Goal: Information Seeking & Learning: Learn about a topic

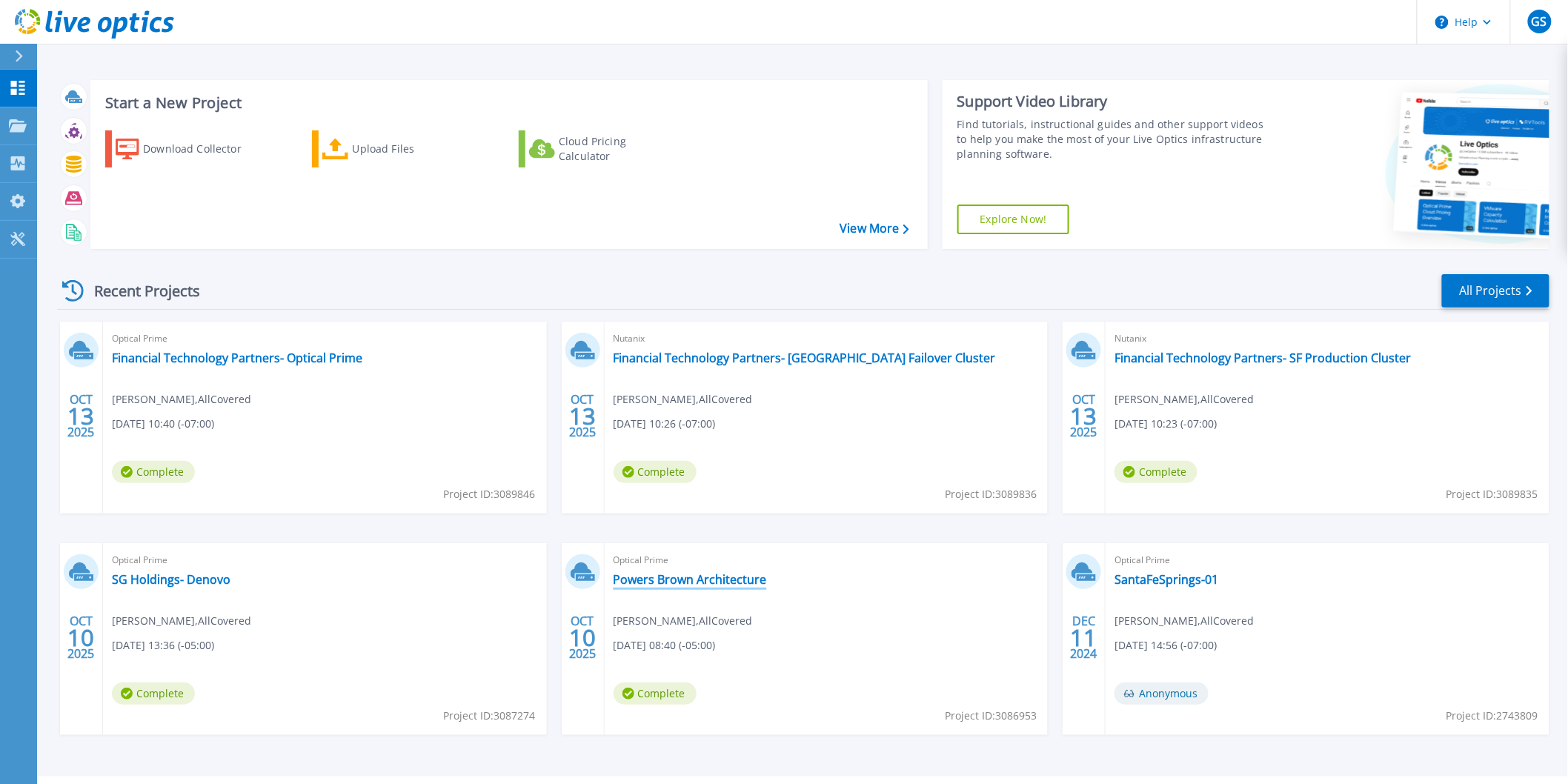
click at [744, 579] on link "Powers Brown Architecture" at bounding box center [689, 579] width 153 height 14
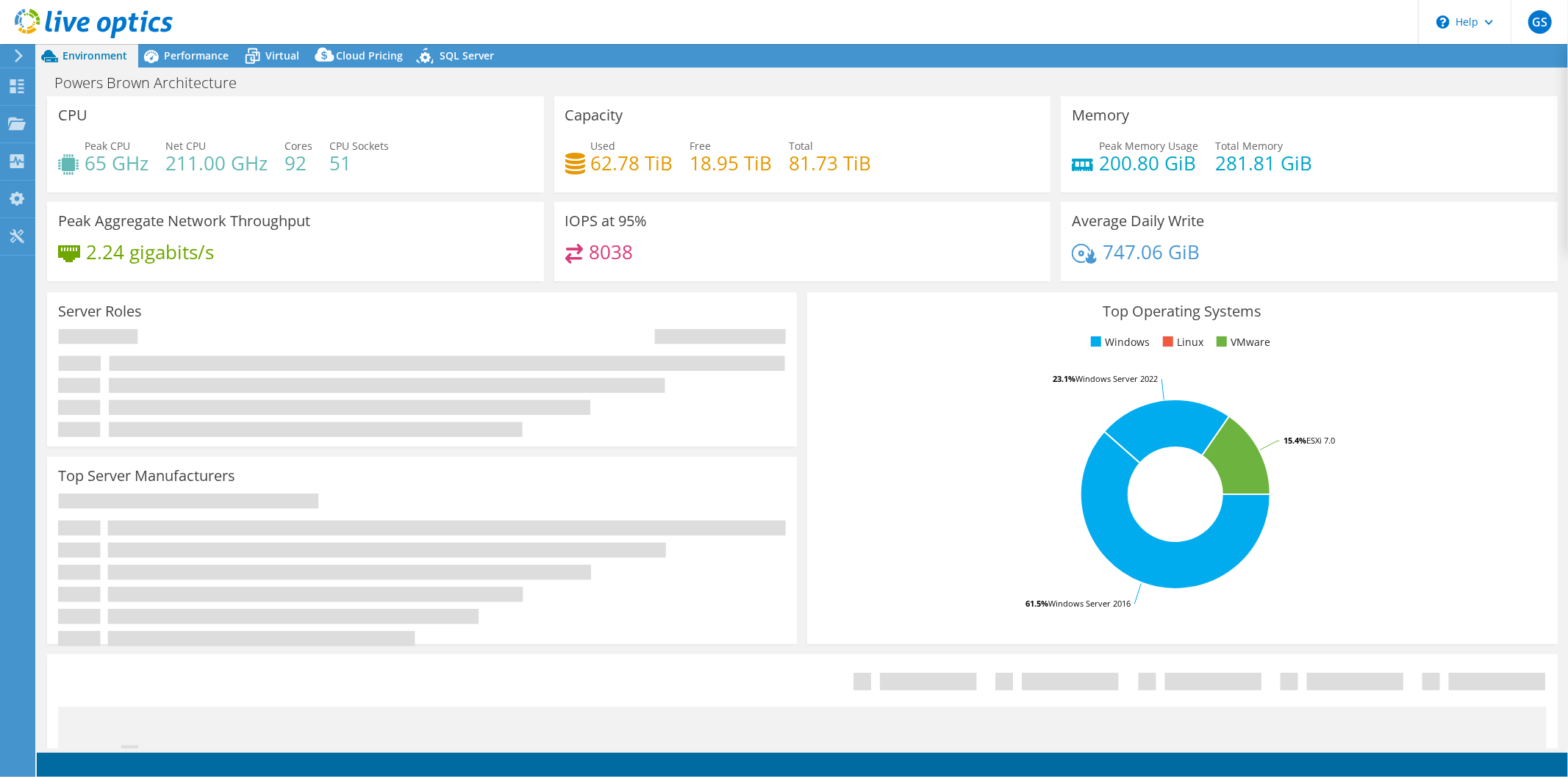
select select "USD"
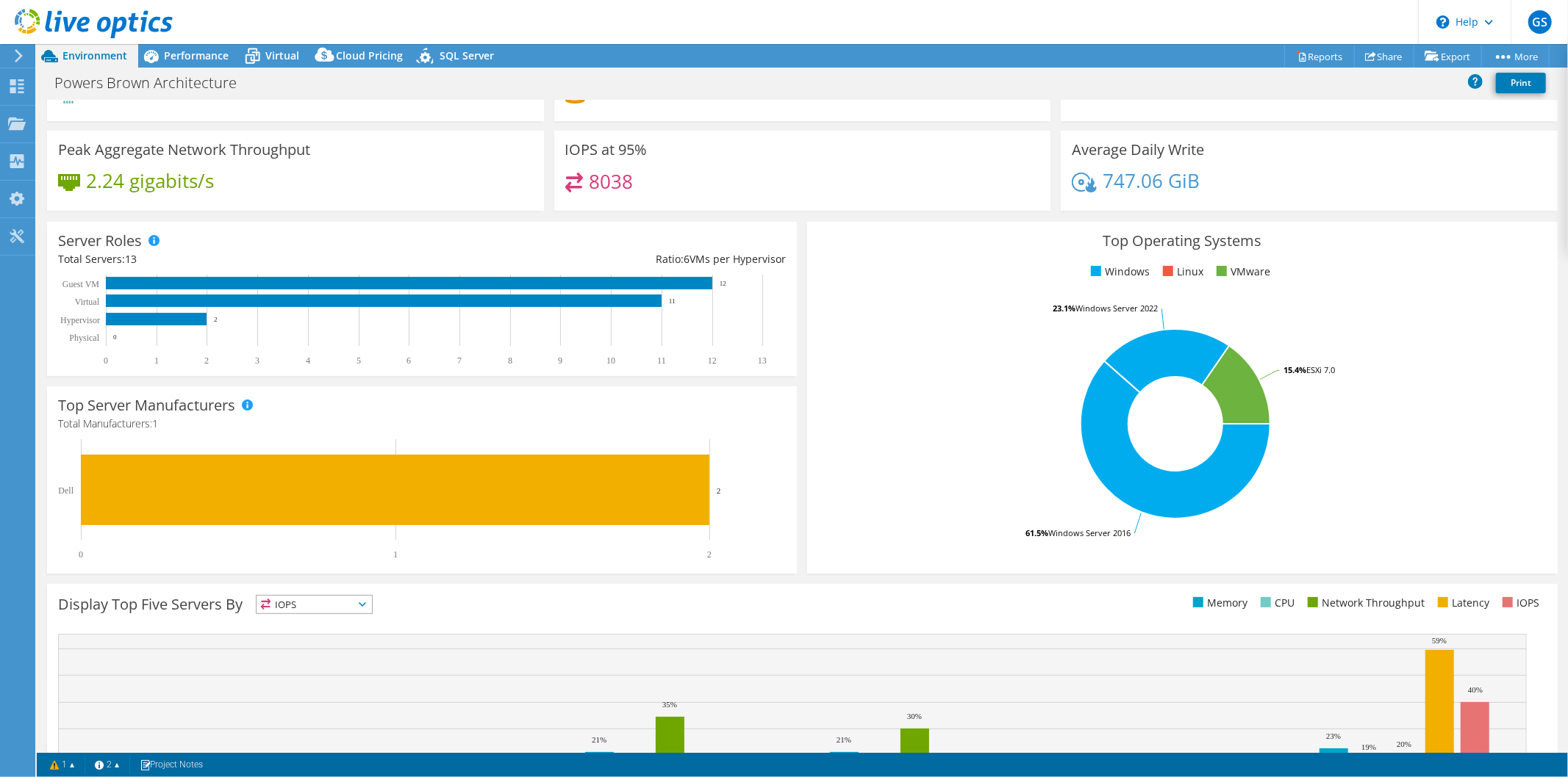
scroll to position [202, 0]
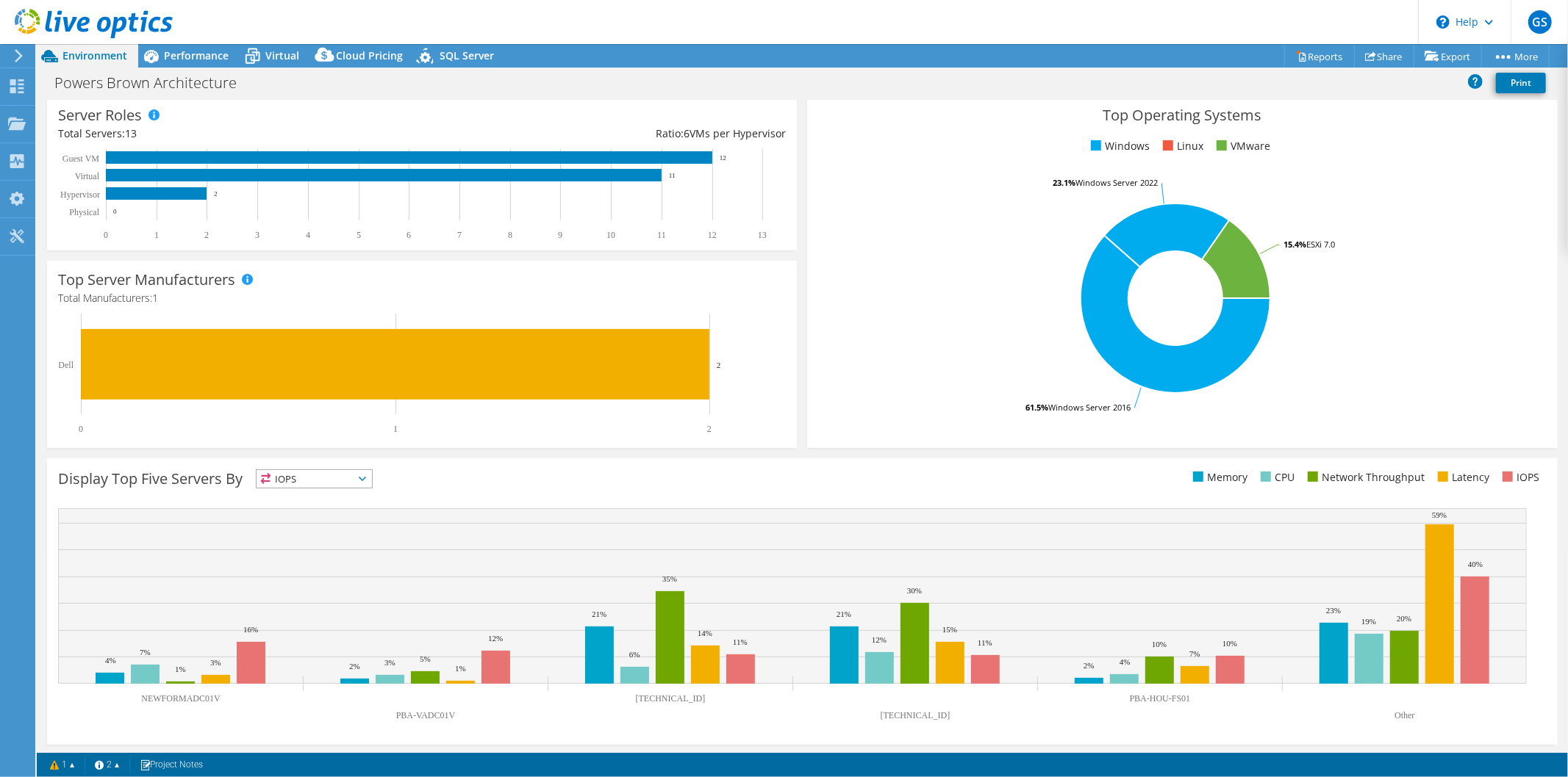
click at [353, 475] on span "IOPS" at bounding box center [314, 479] width 116 height 17
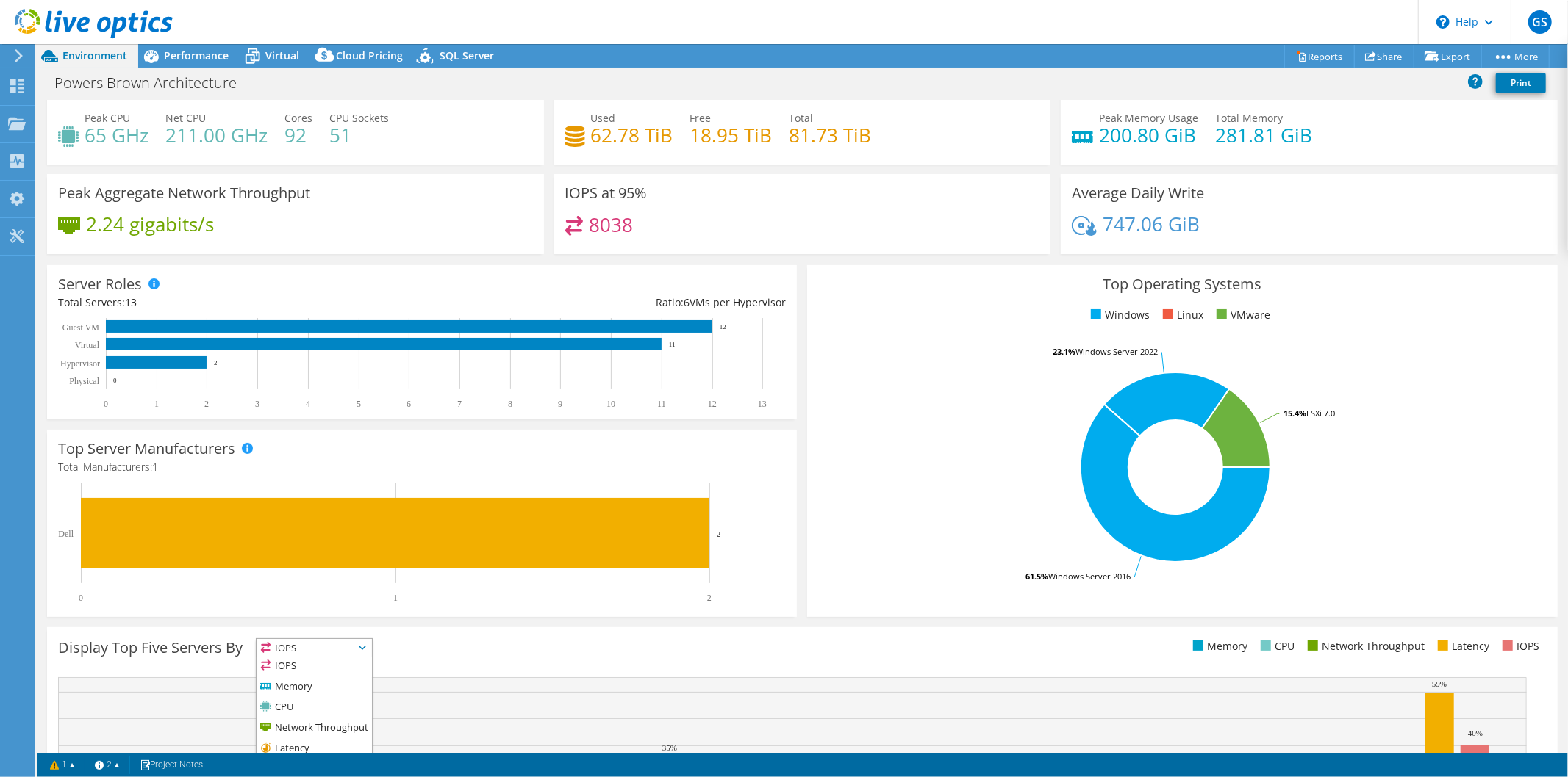
scroll to position [0, 0]
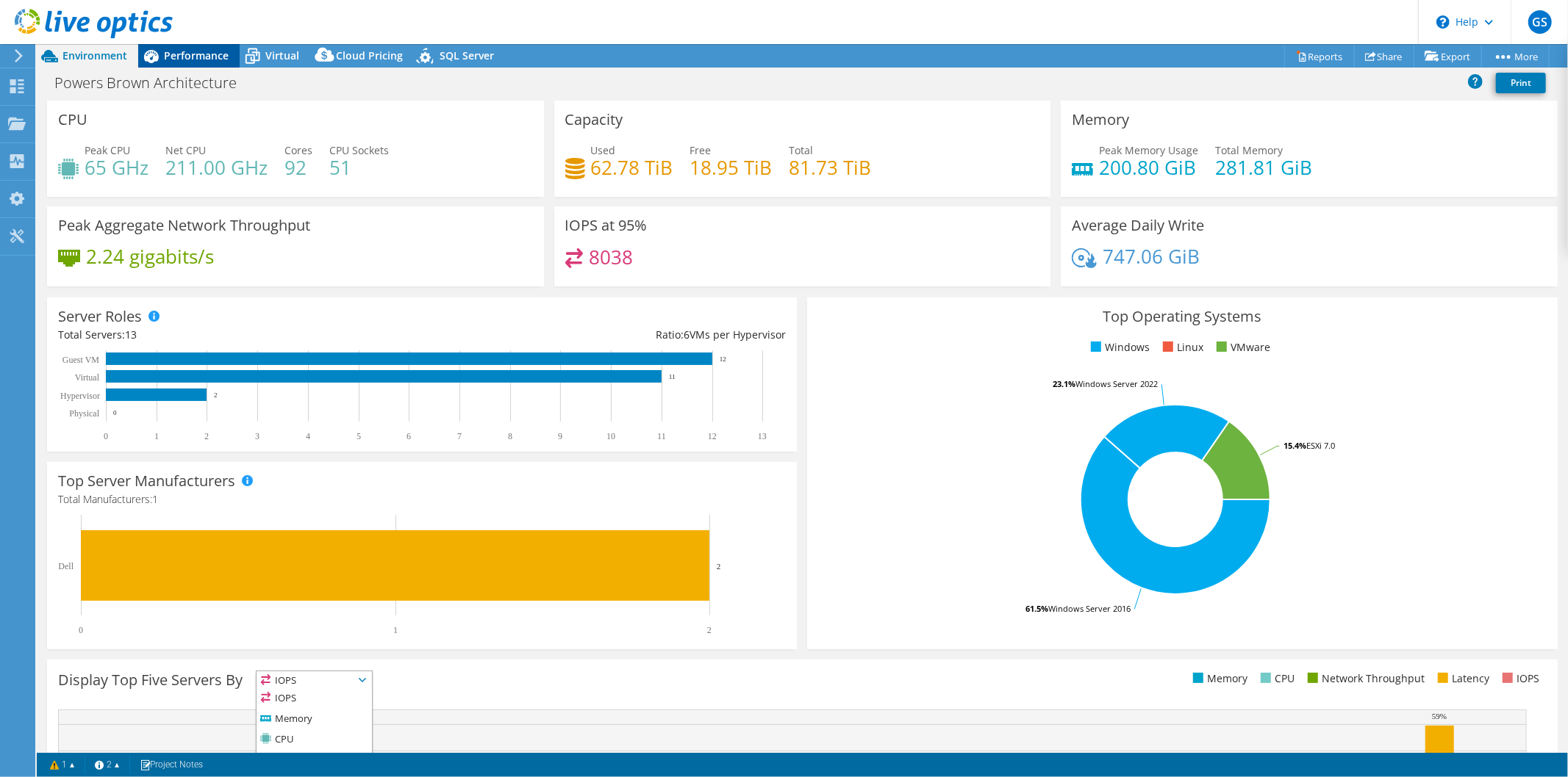
click at [195, 57] on span "Performance" at bounding box center [196, 55] width 65 height 14
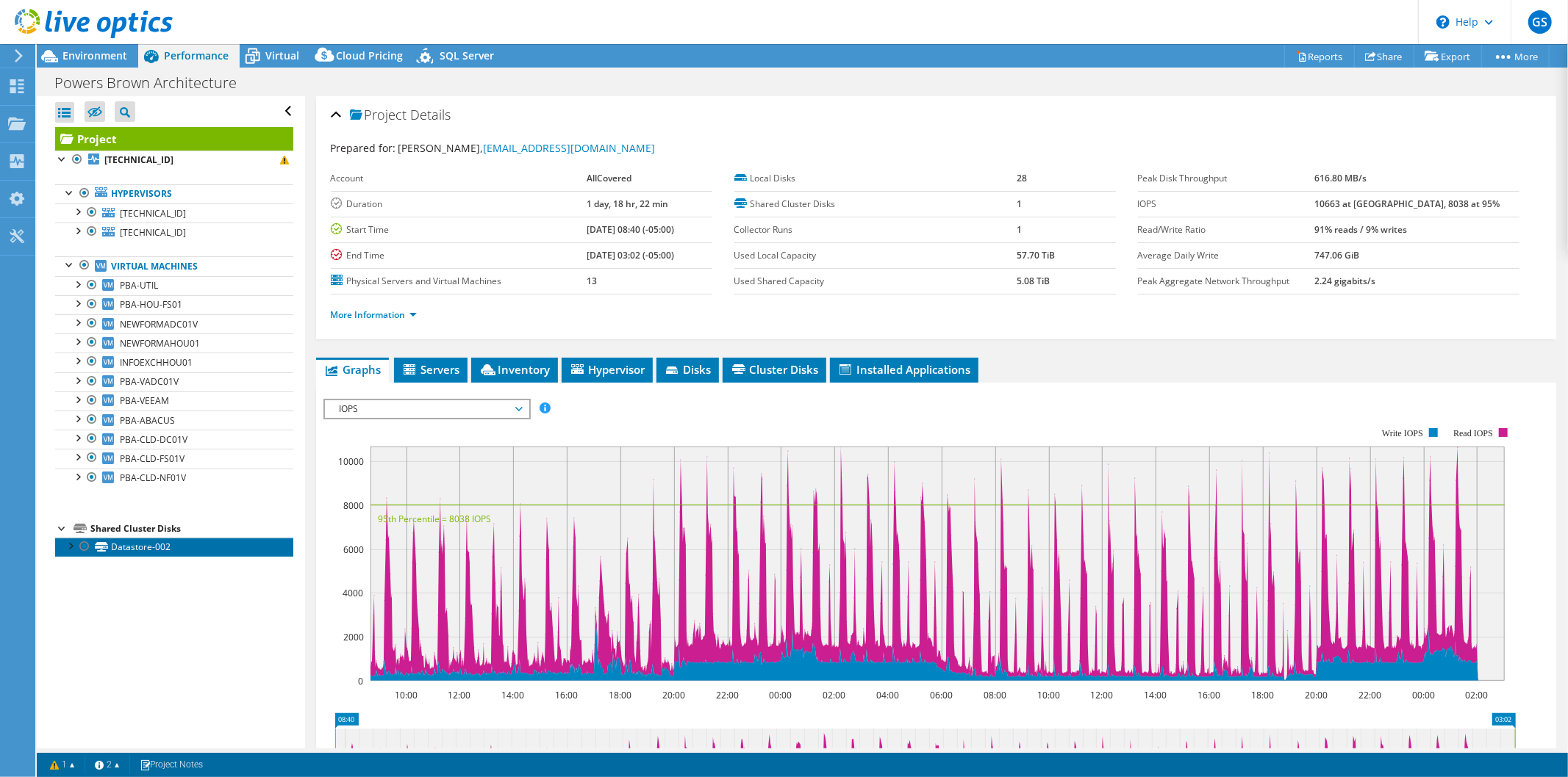
click at [148, 548] on link "Datastore-002" at bounding box center [174, 548] width 238 height 19
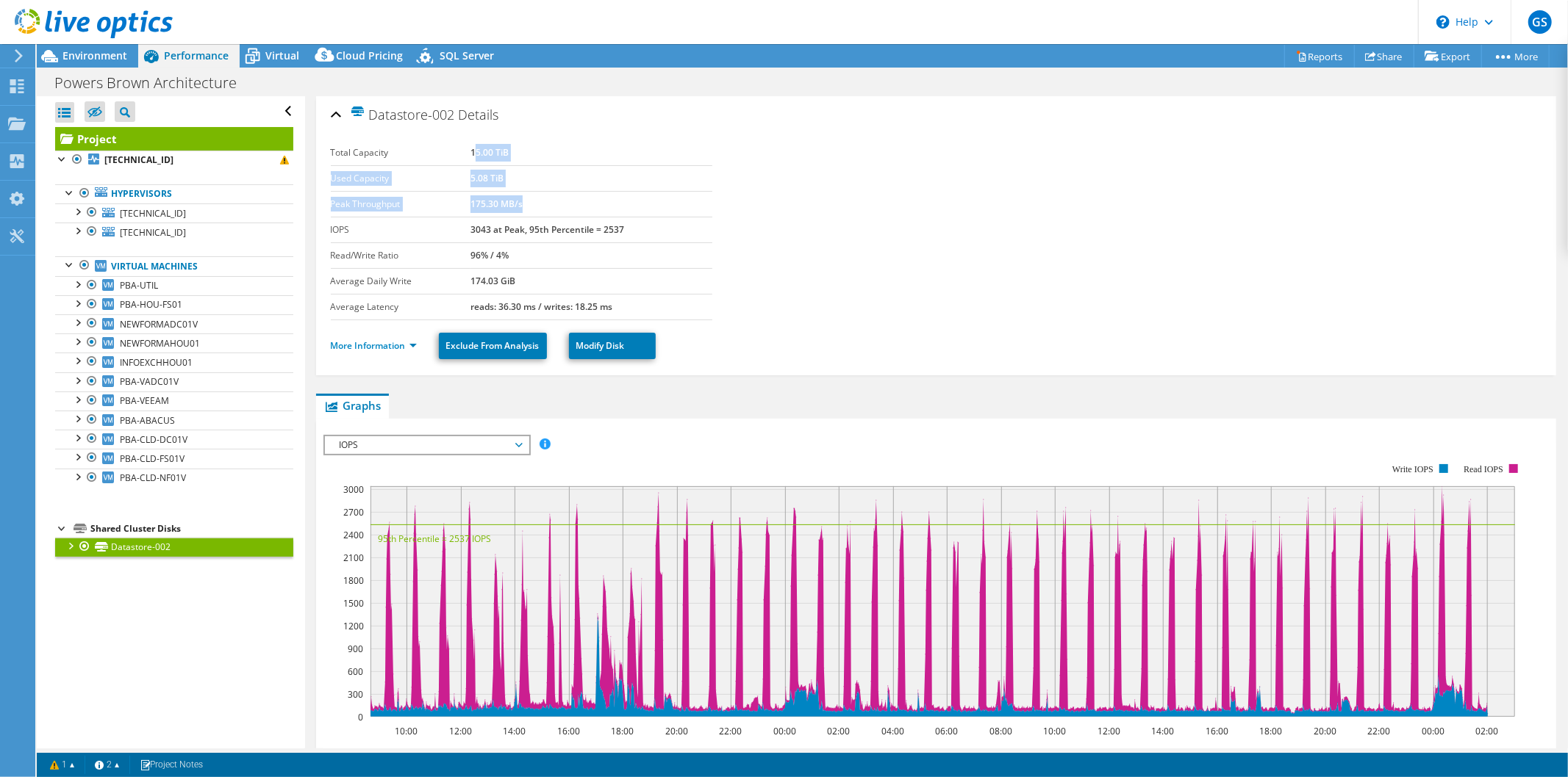
drag, startPoint x: 470, startPoint y: 144, endPoint x: 594, endPoint y: 192, distance: 133.0
click at [594, 192] on tbody "Total Capacity 15.00 TiB Used Capacity 5.08 TiB Peak Throughput 175.30 MB/s IOP…" at bounding box center [521, 230] width 381 height 180
click at [594, 192] on td "175.30 MB/s" at bounding box center [591, 204] width 242 height 26
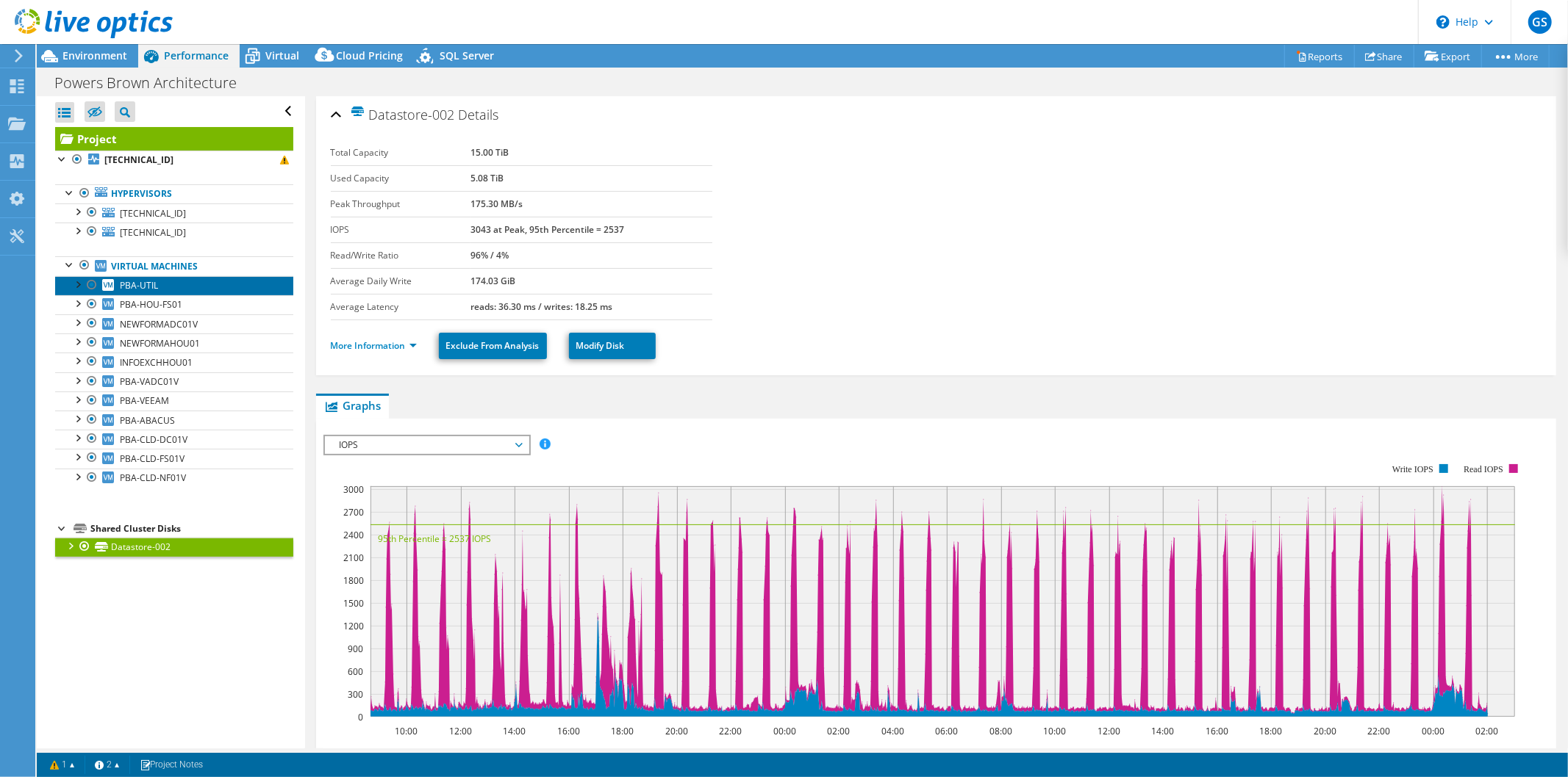
click at [151, 281] on span "PBA-UTIL" at bounding box center [139, 285] width 38 height 12
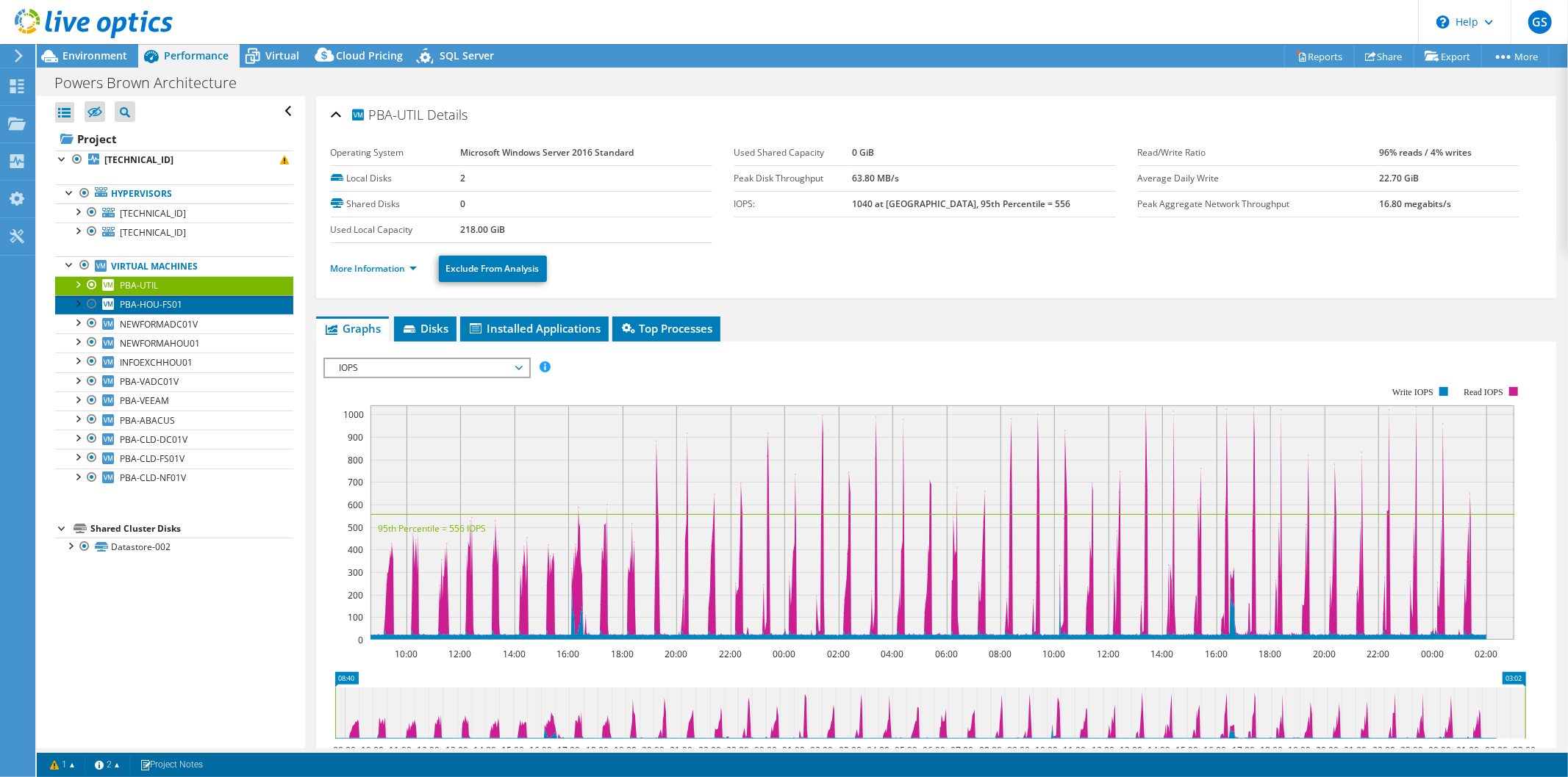
click at [153, 312] on link "PBA-HOU-FS01" at bounding box center [174, 305] width 238 height 19
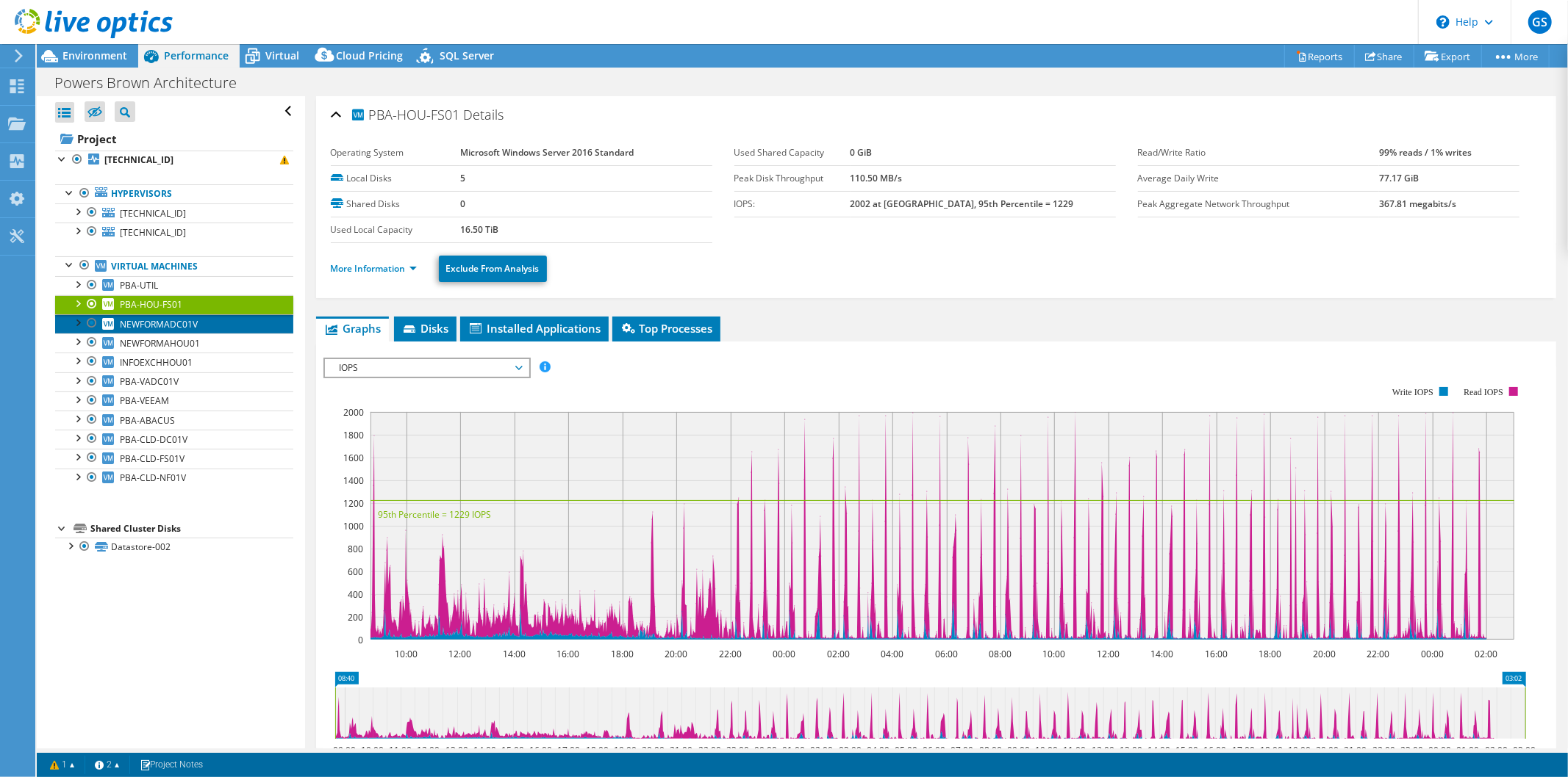
click at [160, 319] on span "NEWFORMADC01V" at bounding box center [158, 324] width 77 height 12
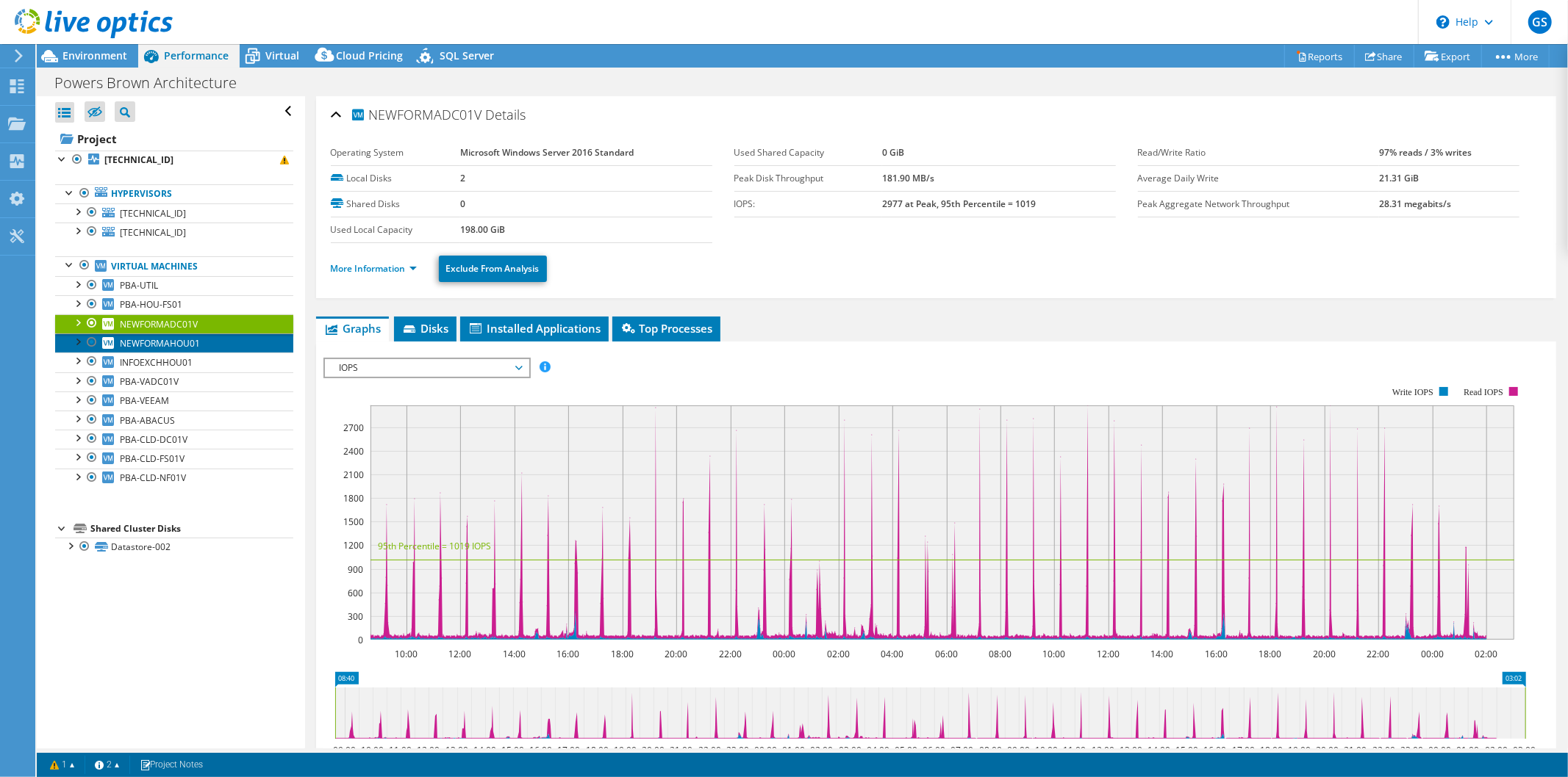
click at [173, 341] on span "NEWFORMAHOU01" at bounding box center [160, 343] width 80 height 12
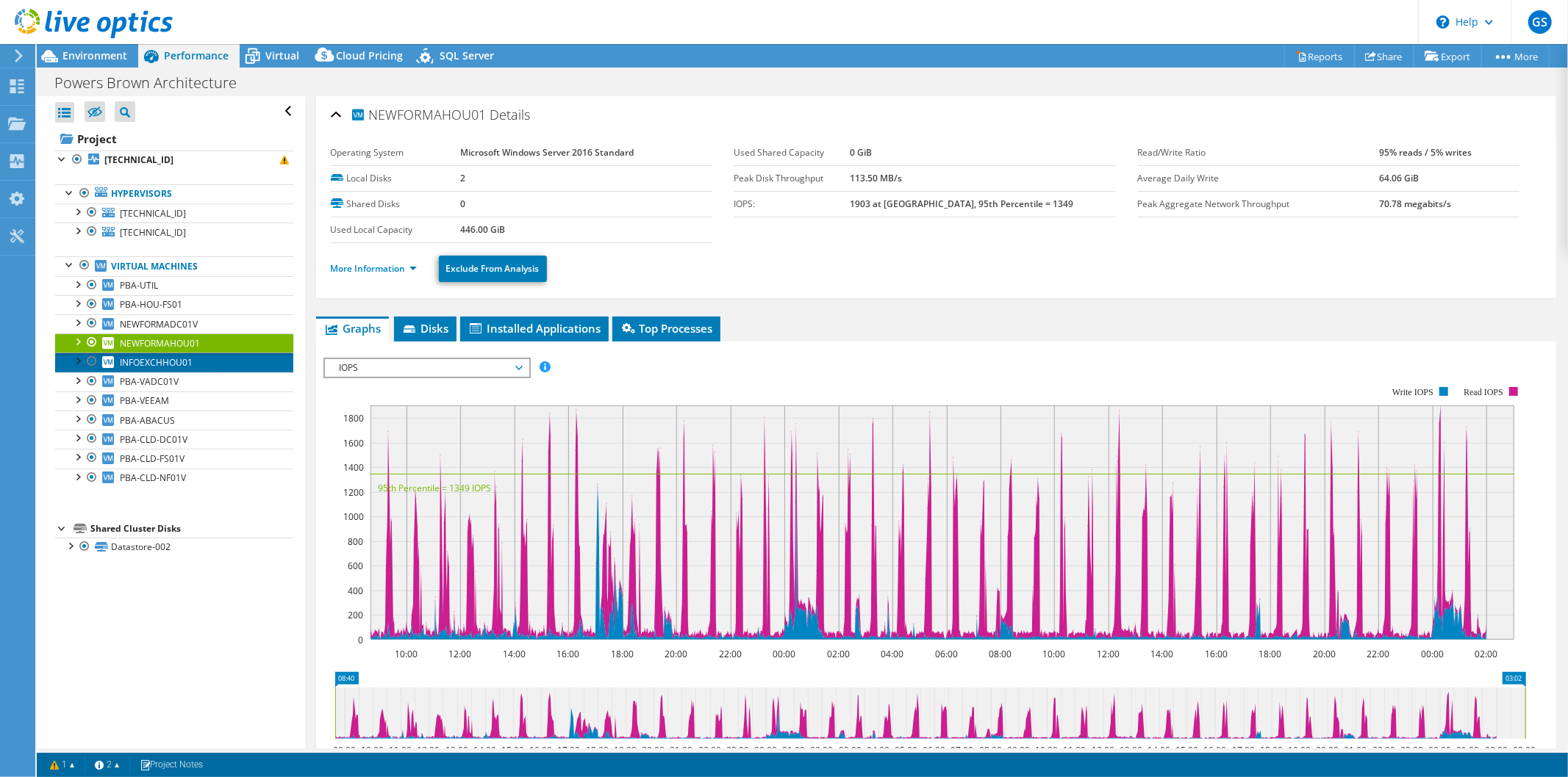
click at [170, 357] on span "INFOEXCHHOU01" at bounding box center [156, 362] width 73 height 12
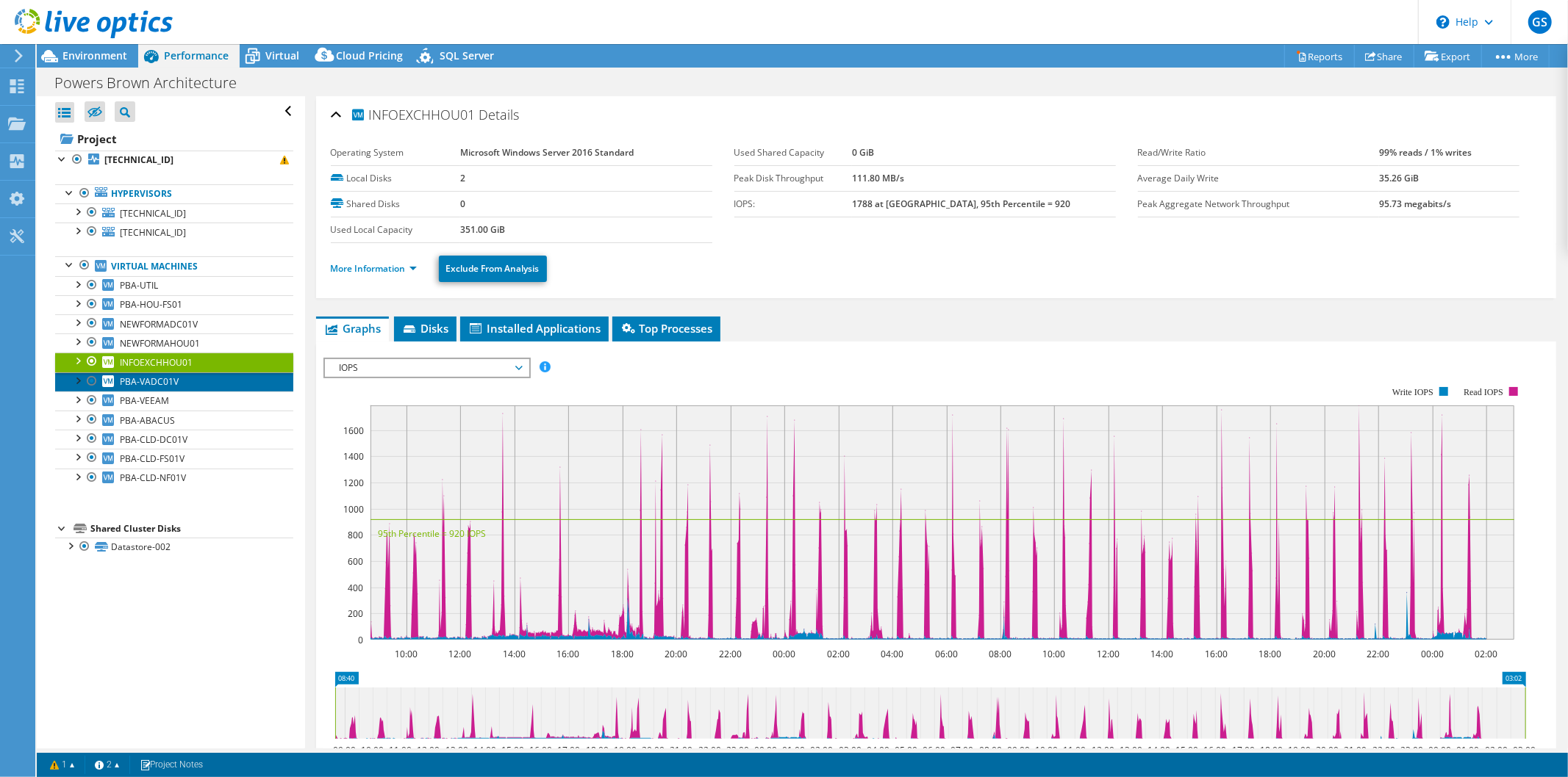
click at [185, 387] on link "PBA-VADC01V" at bounding box center [174, 382] width 238 height 19
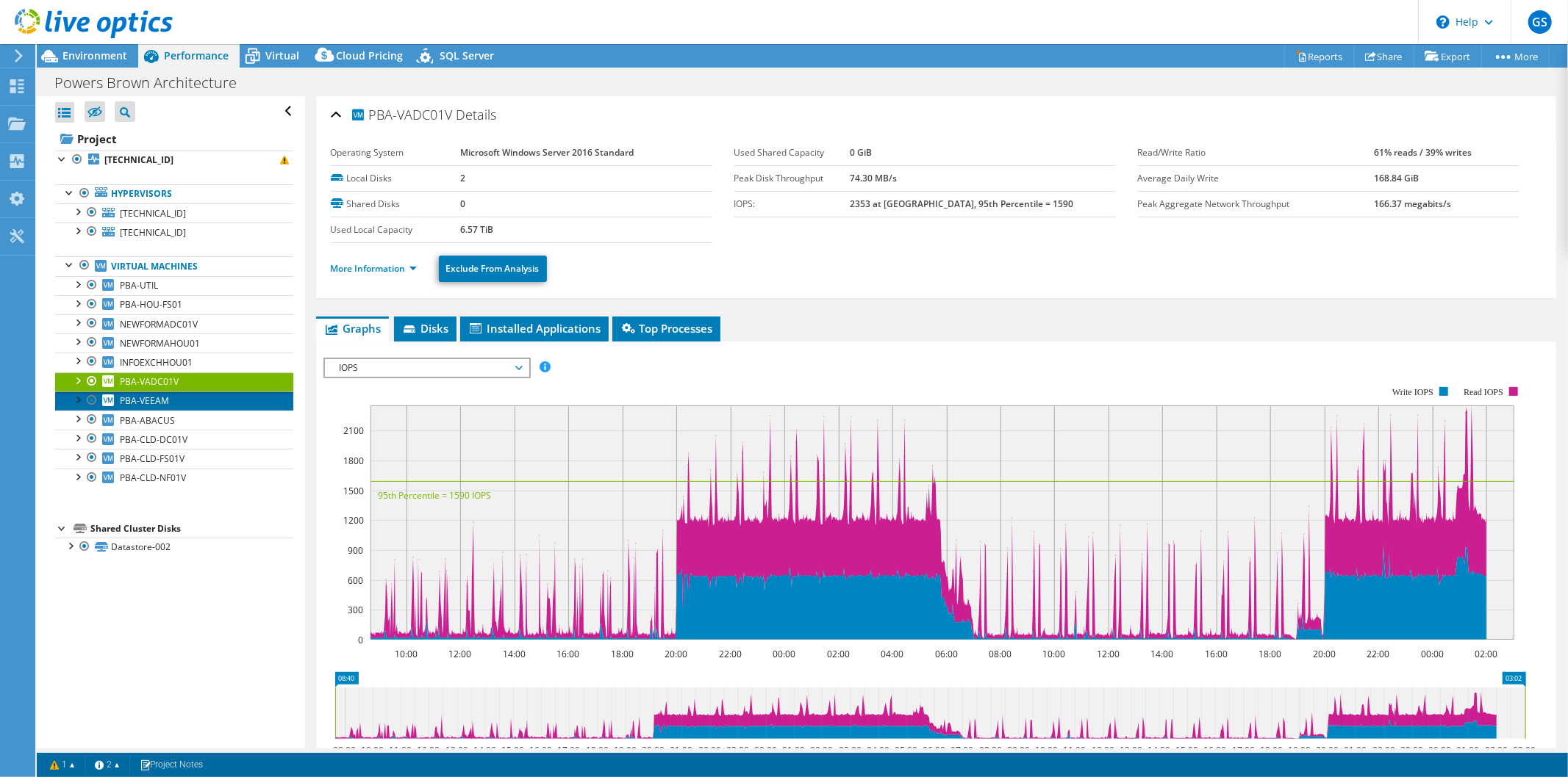
click at [185, 395] on link "PBA-VEEAM" at bounding box center [174, 401] width 238 height 19
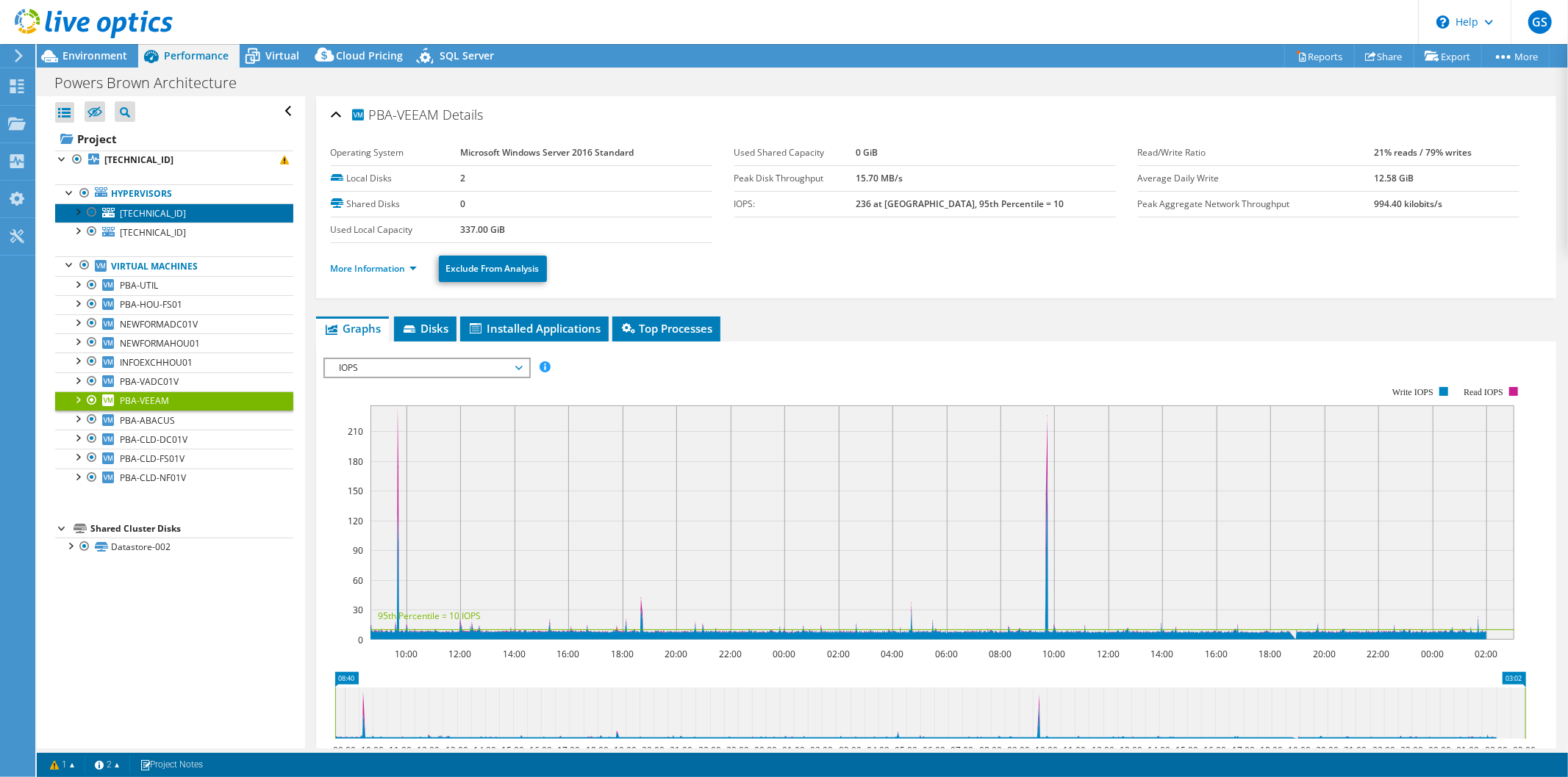
click at [163, 217] on span "[TECHNICAL_ID]" at bounding box center [152, 213] width 66 height 12
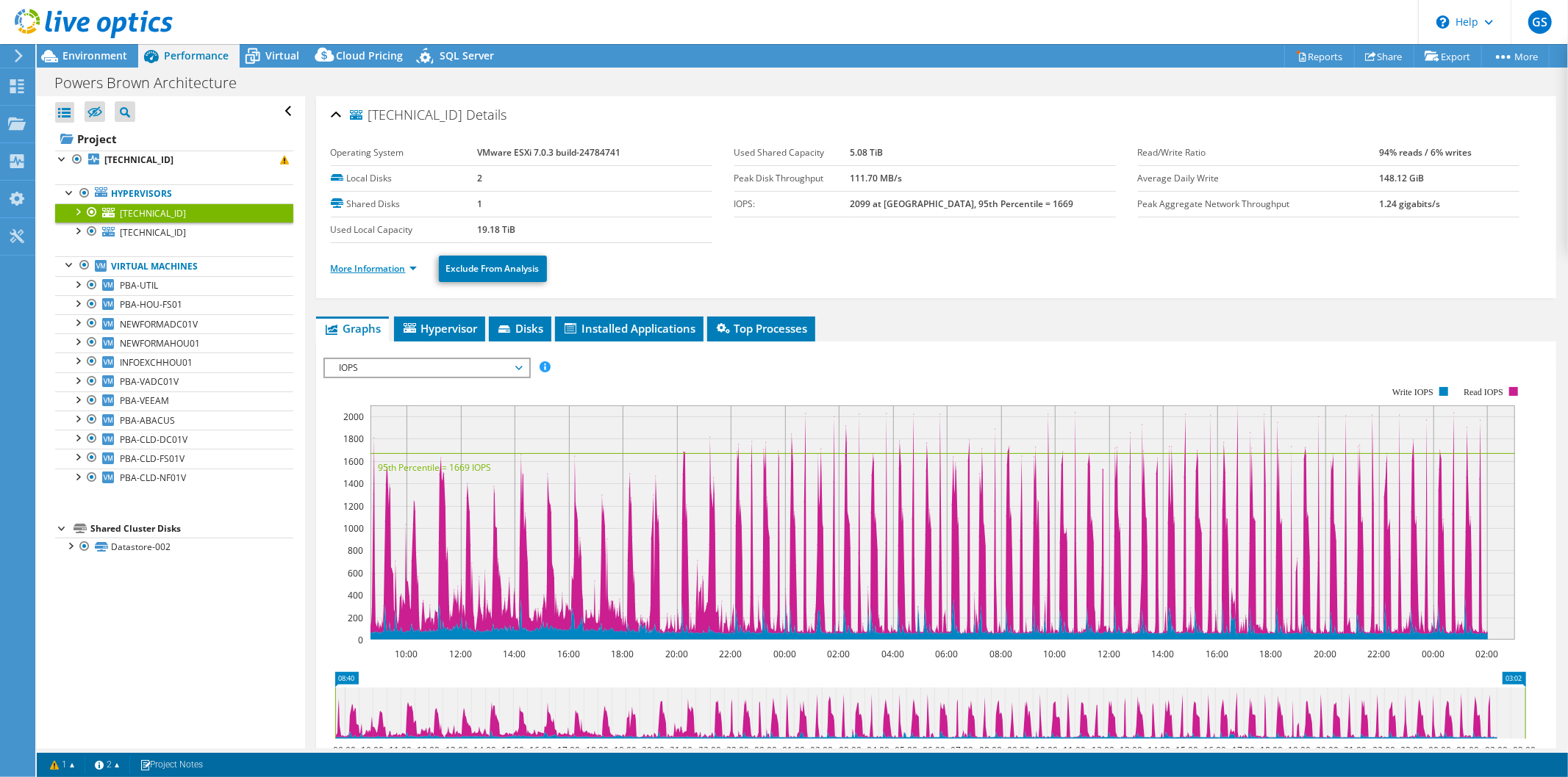
click at [387, 268] on link "More Information" at bounding box center [374, 268] width 86 height 12
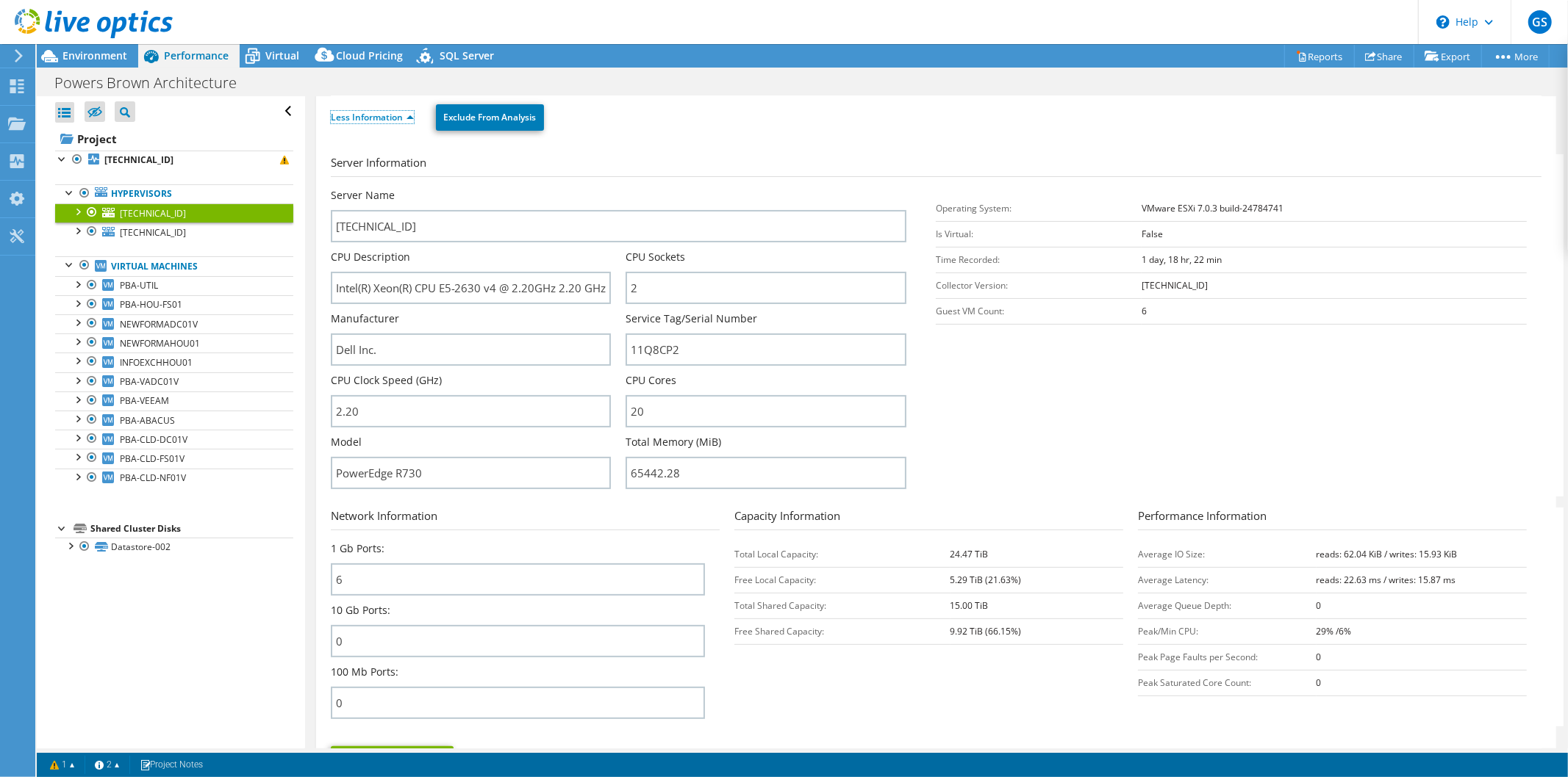
scroll to position [245, 0]
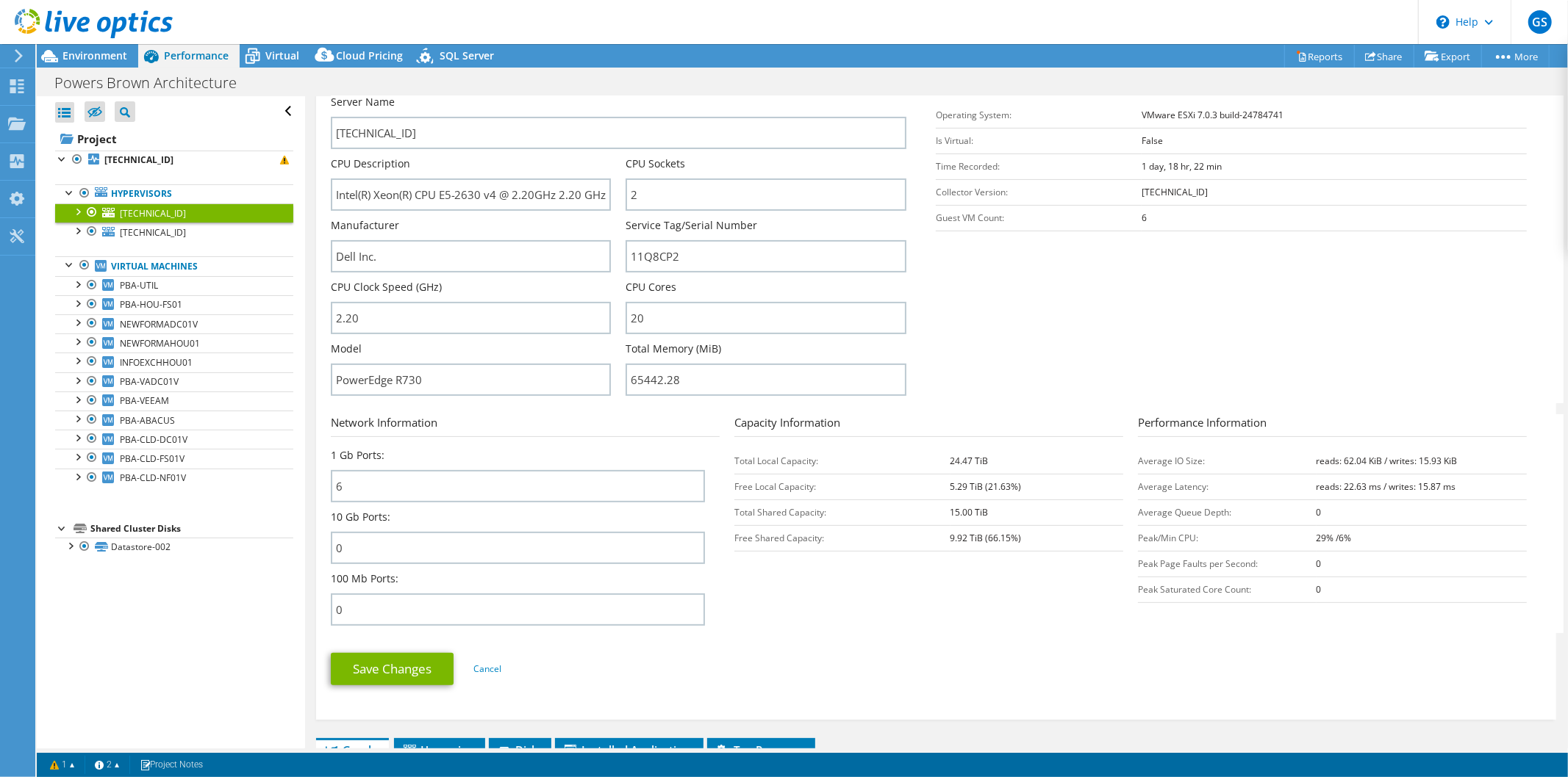
drag, startPoint x: 908, startPoint y: 454, endPoint x: 1053, endPoint y: 539, distance: 168.1
click at [1053, 539] on tbody "Total Local Capacity: 24.47 TiB Free Local Capacity: 5.29 TiB (21.63%) Total Sh…" at bounding box center [928, 500] width 389 height 103
click at [1053, 539] on td "9.92 TiB (66.15%)" at bounding box center [1036, 538] width 173 height 26
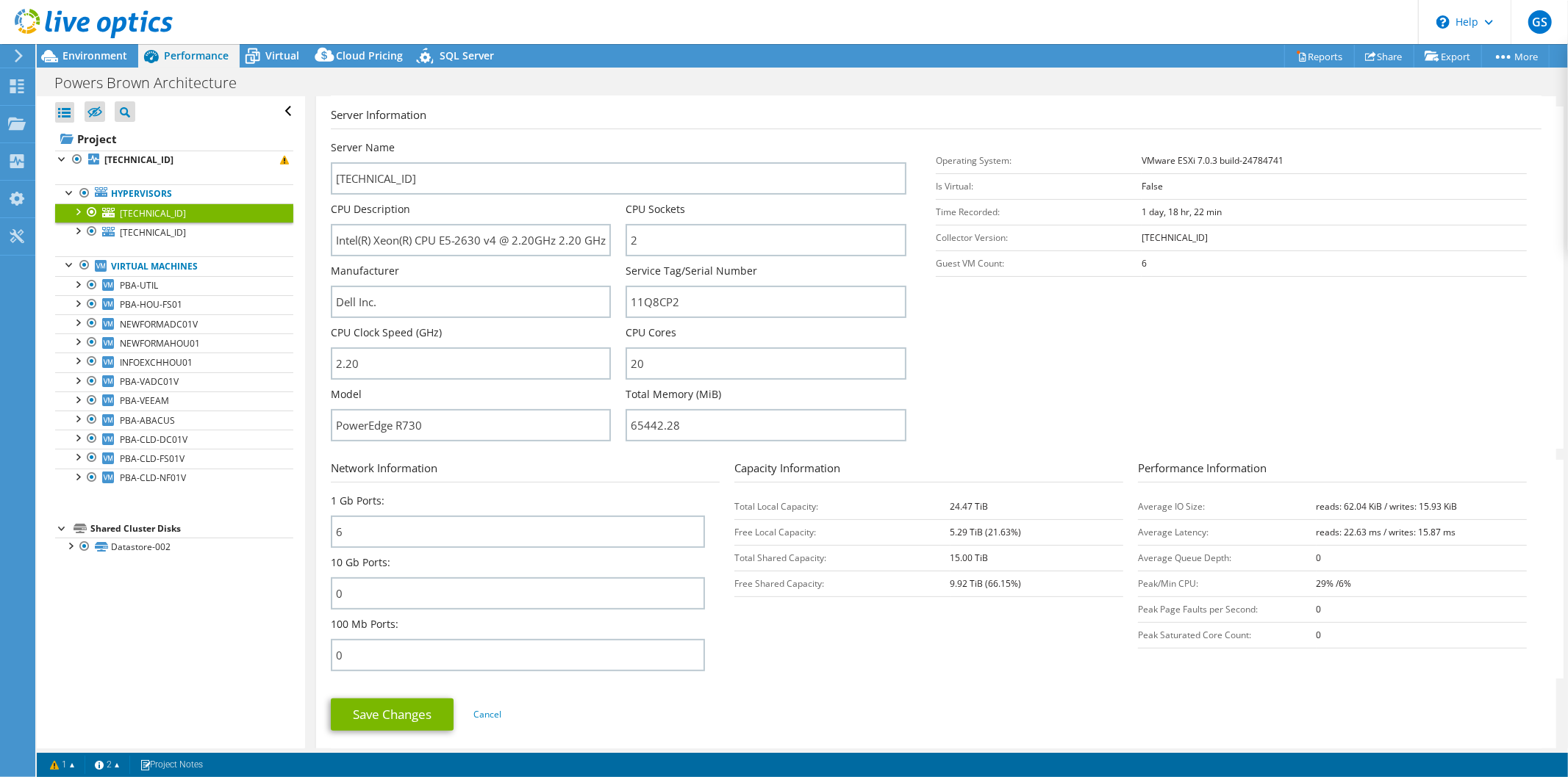
scroll to position [163, 0]
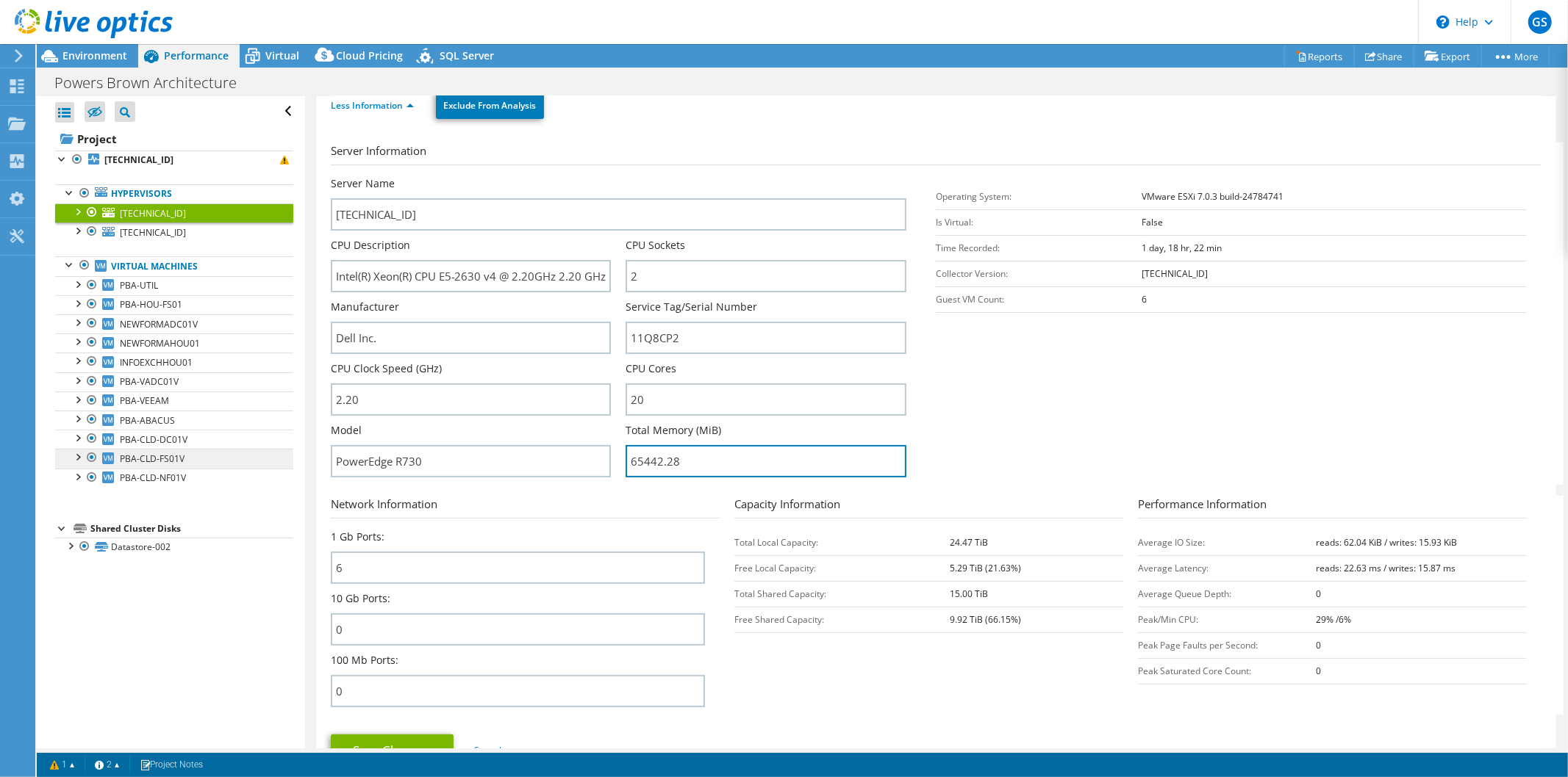
drag, startPoint x: 864, startPoint y: 446, endPoint x: 274, endPoint y: 450, distance: 590.0
click at [274, 450] on div "Open All Close All Hide Excluded Nodes Project Tree Filter" at bounding box center [801, 422] width 1531 height 653
click at [1100, 394] on section "Server Information Server Name [TECHNICAL_ID] CPU Description Intel(R) Xeon(R) …" at bounding box center [940, 313] width 1218 height 342
drag, startPoint x: 642, startPoint y: 463, endPoint x: 879, endPoint y: 470, distance: 237.1
click at [838, 478] on div "Total Memory (MiB) 65442.28" at bounding box center [773, 454] width 295 height 62
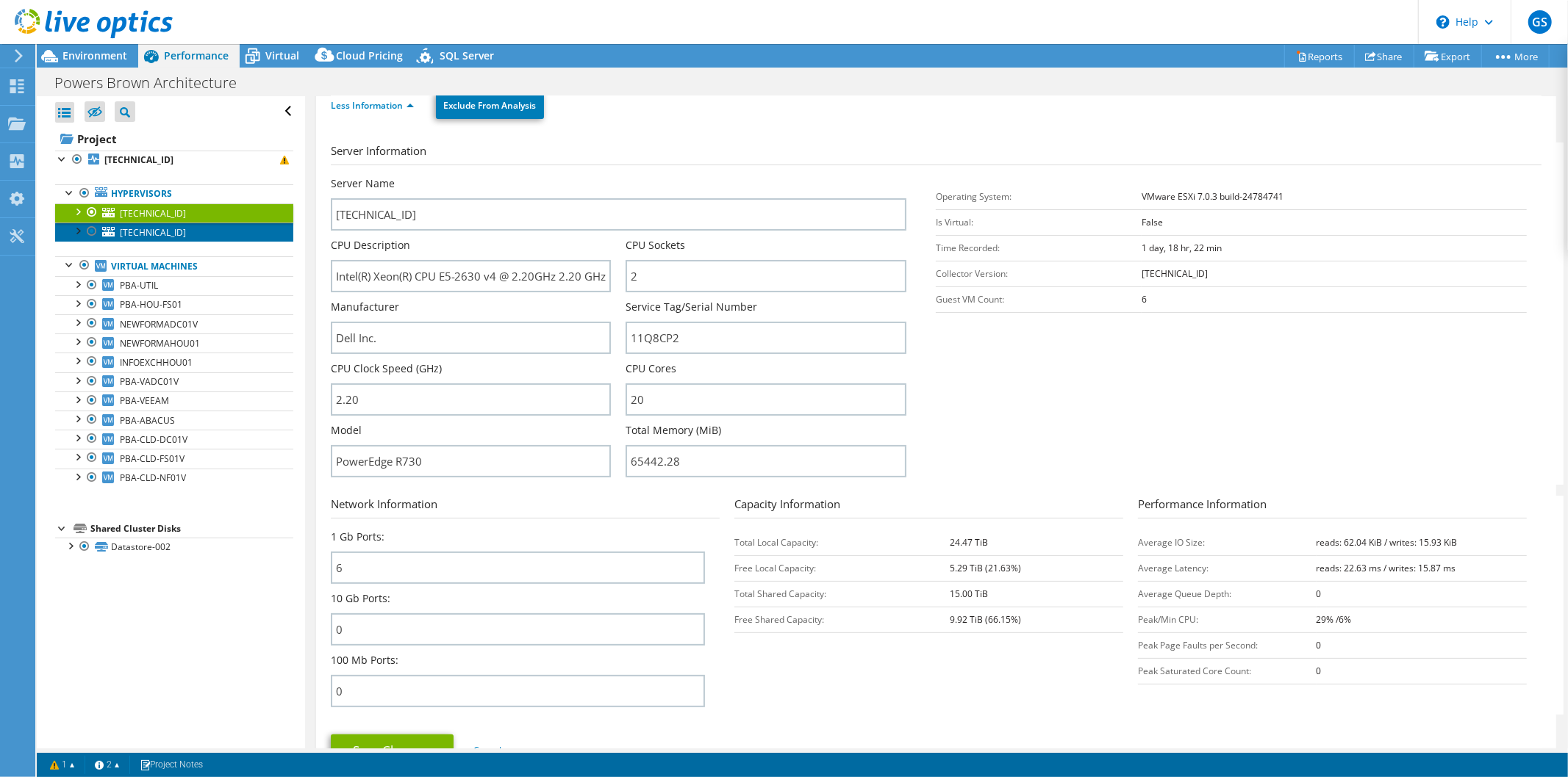
click at [181, 235] on link "[TECHNICAL_ID]" at bounding box center [174, 232] width 238 height 19
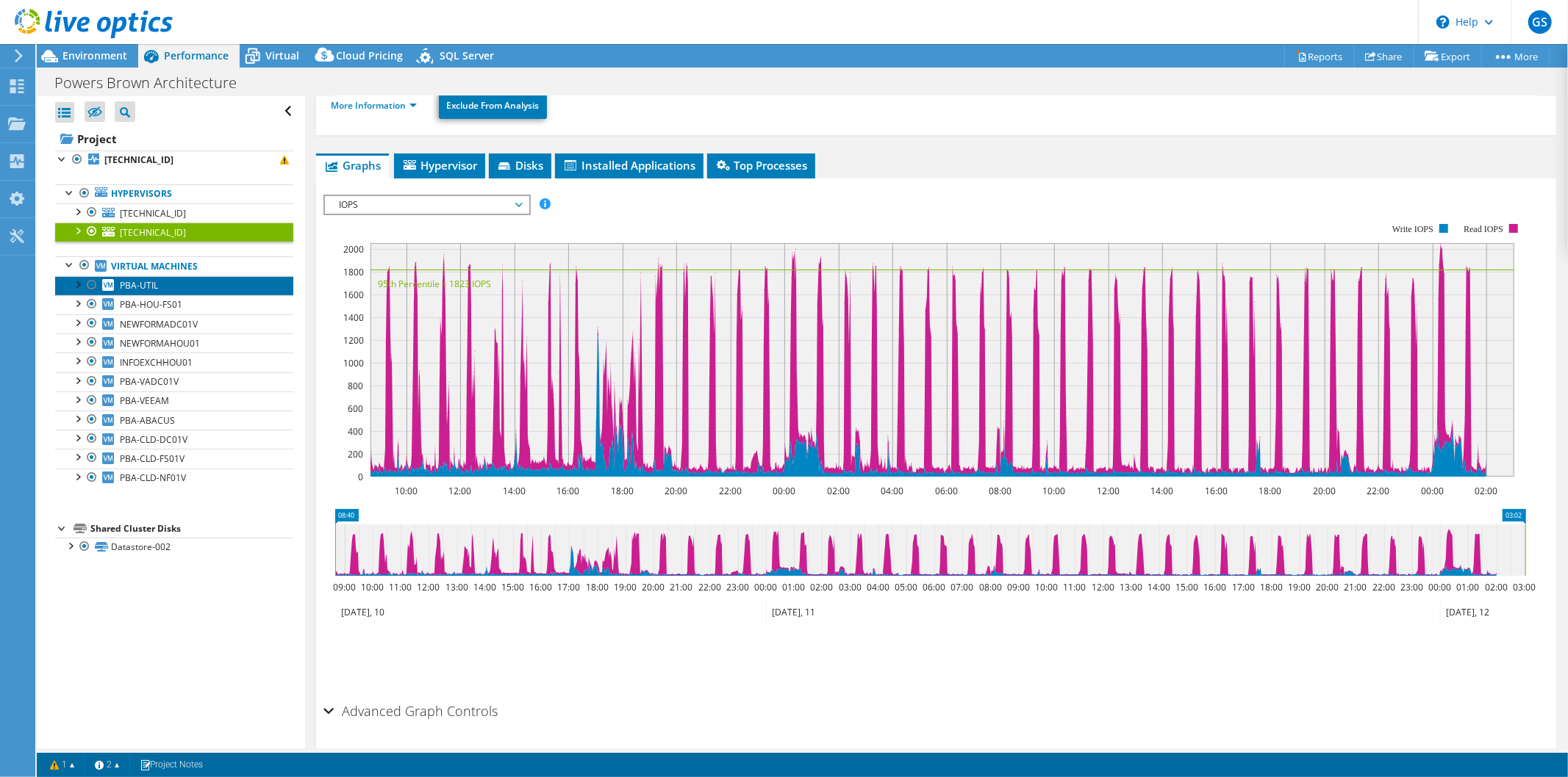
click at [170, 287] on link "PBA-UTIL" at bounding box center [174, 286] width 238 height 19
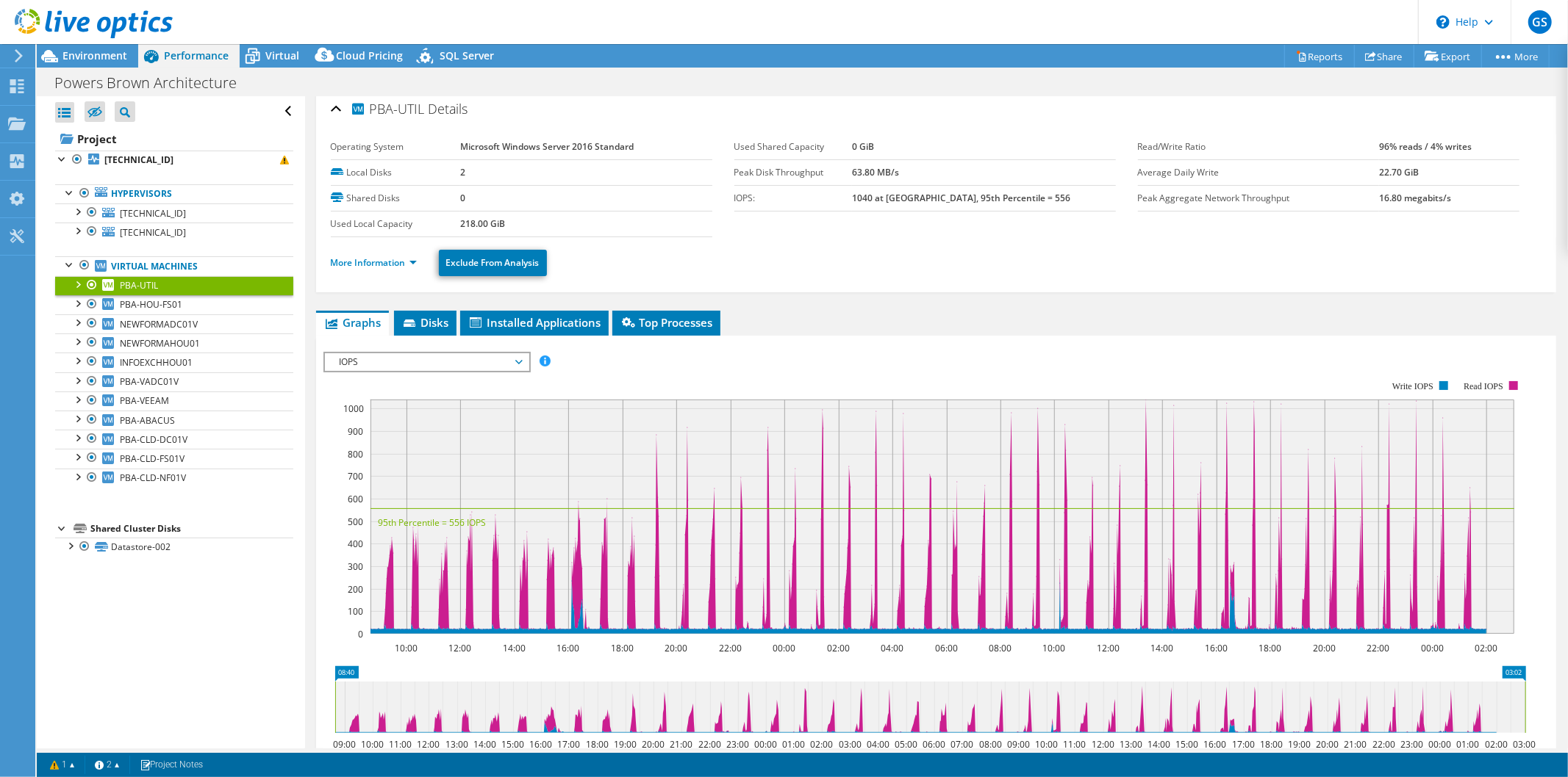
scroll to position [0, 0]
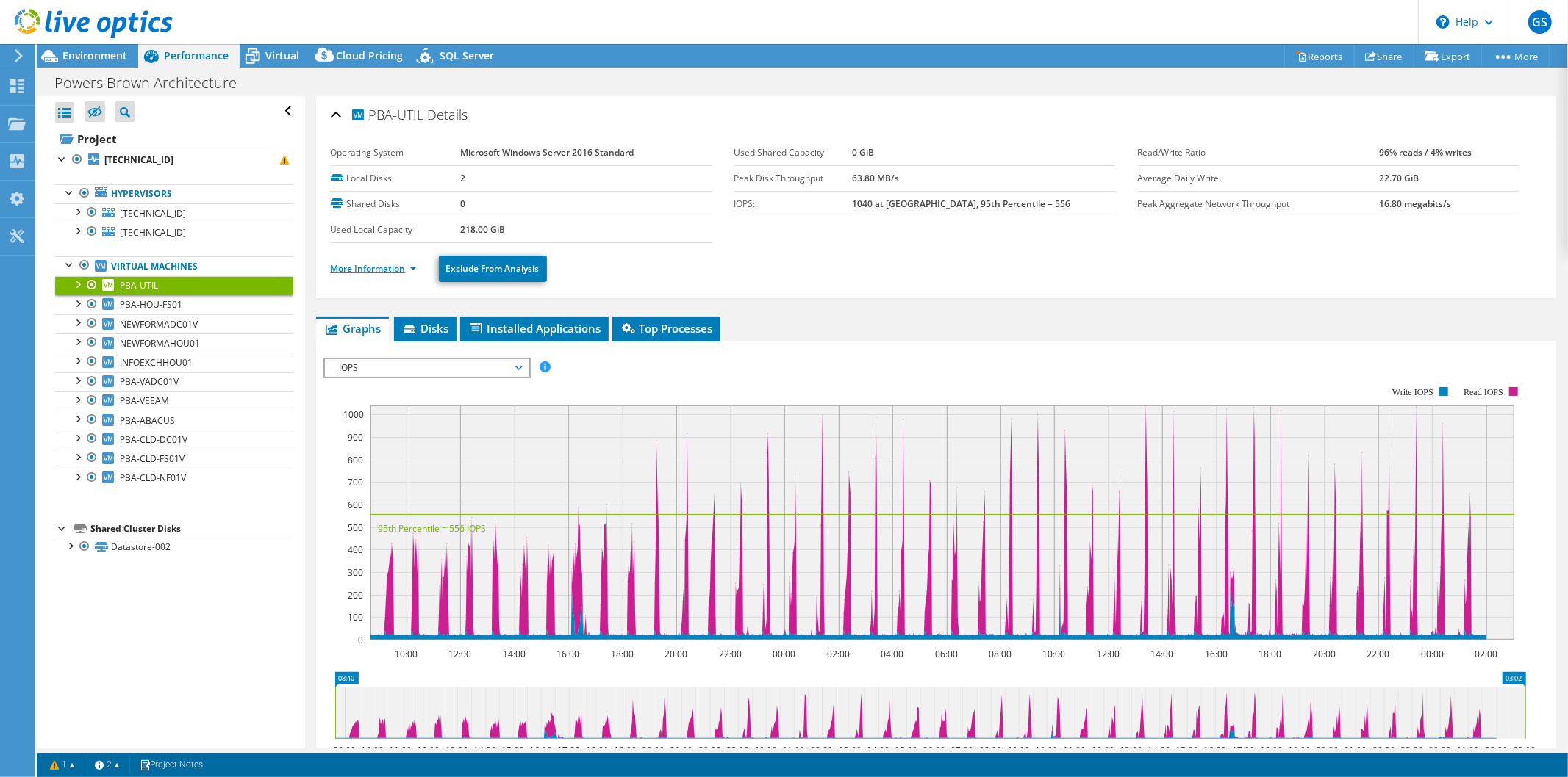
click at [367, 262] on link "More Information" at bounding box center [374, 268] width 86 height 12
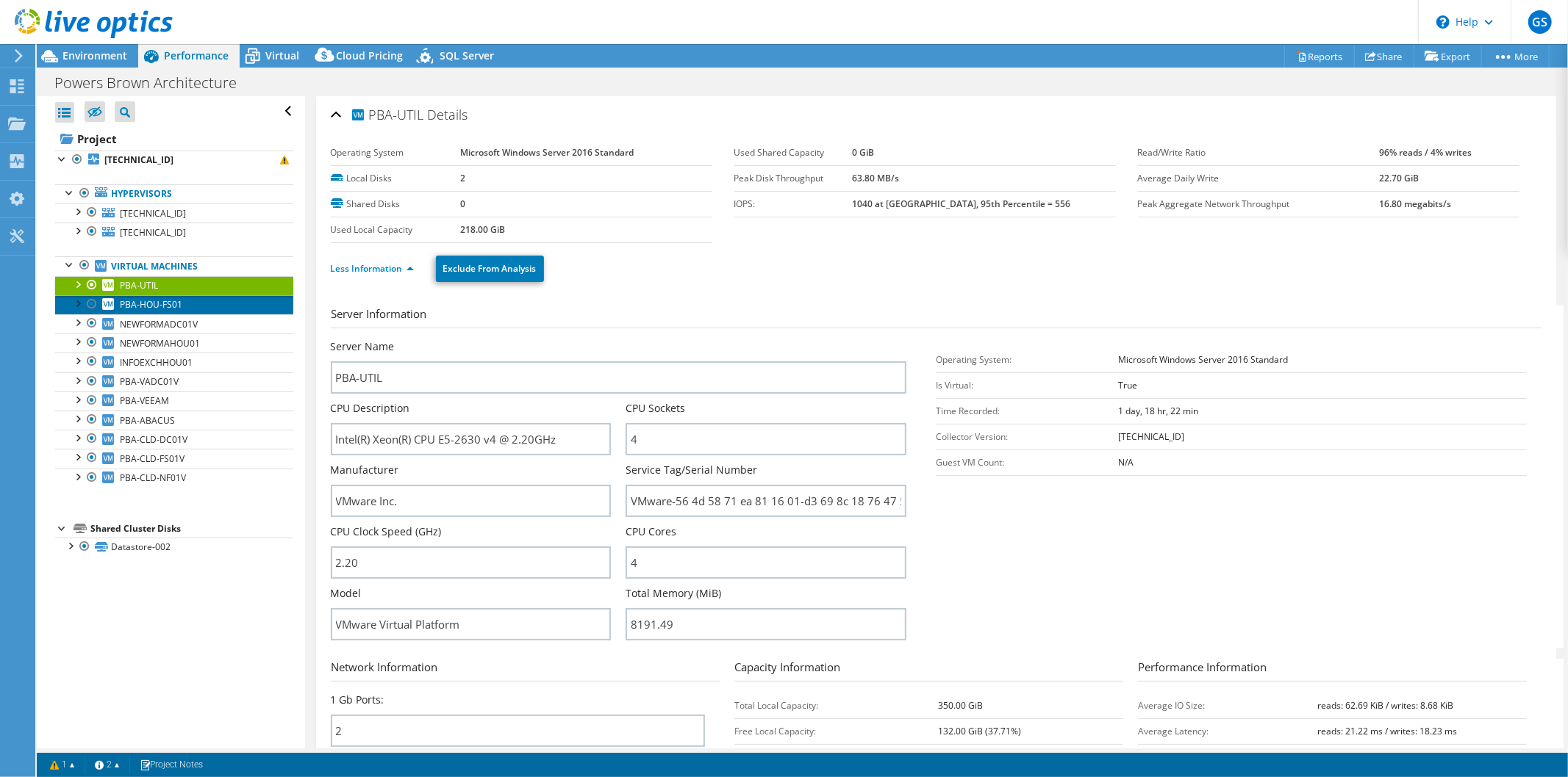
click at [199, 301] on link "PBA-HOU-FS01" at bounding box center [174, 305] width 238 height 19
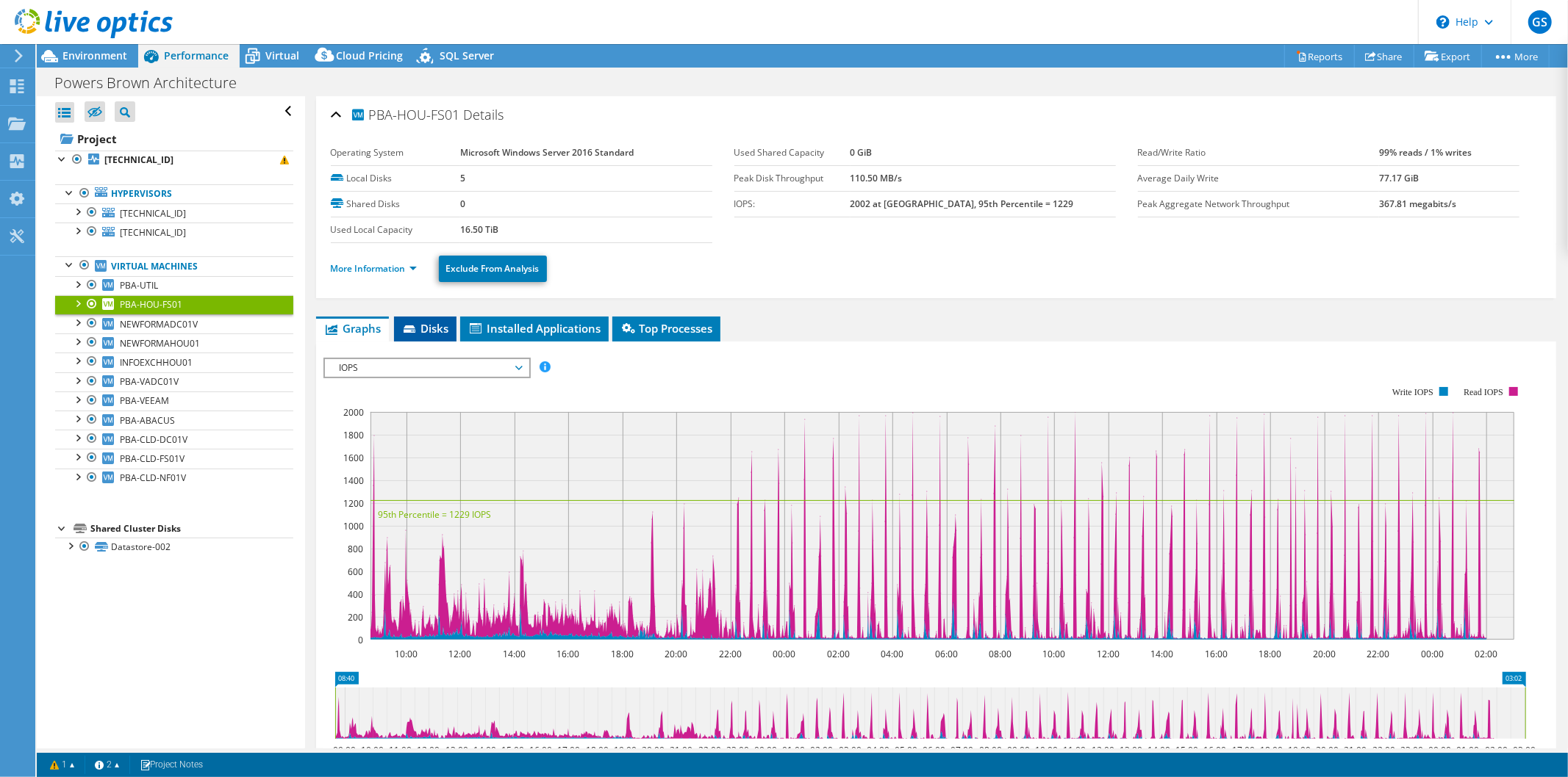
click at [425, 318] on li "Disks" at bounding box center [425, 329] width 62 height 25
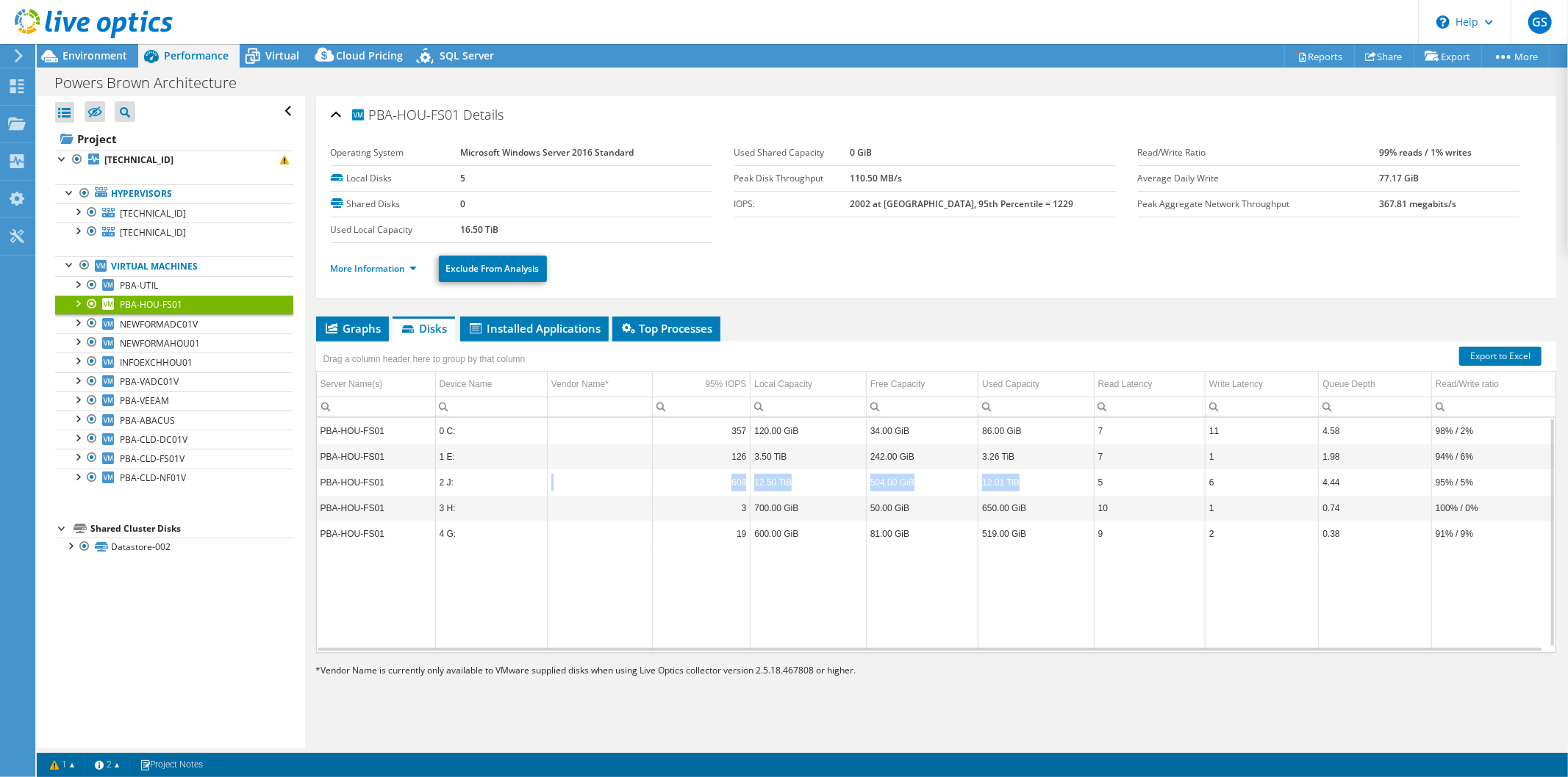
drag, startPoint x: 1025, startPoint y: 484, endPoint x: 507, endPoint y: 490, distance: 518.0
click at [507, 490] on tr "PBA-HOU-FS01 2 J: 608 12.50 TiB 504.00 GiB 12.01 TiB 5 6 4.44 95% / 5%" at bounding box center [935, 482] width 1238 height 26
click at [178, 209] on link "[TECHNICAL_ID]" at bounding box center [174, 213] width 238 height 19
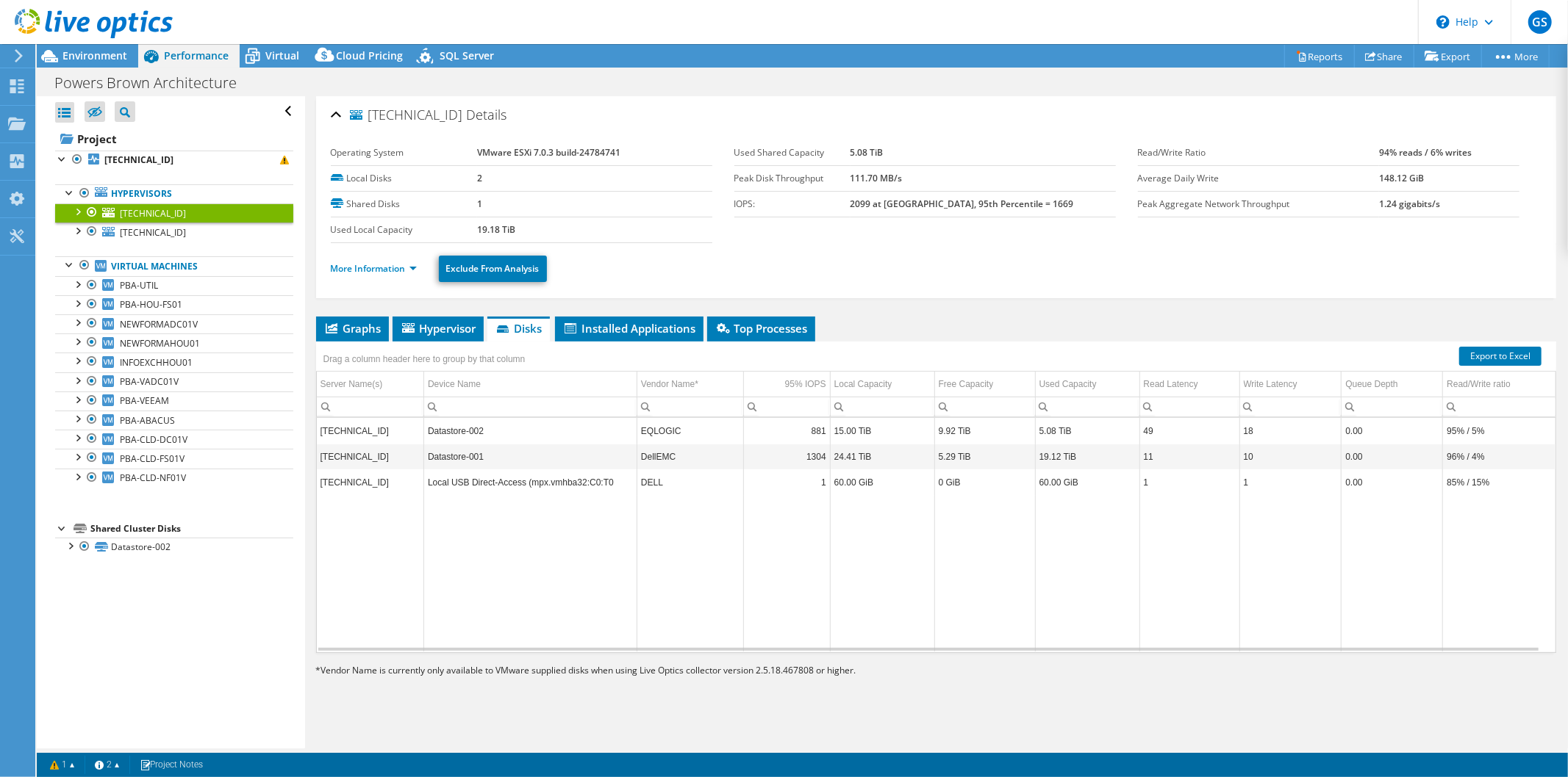
click at [718, 436] on td "EQLOGIC" at bounding box center [689, 430] width 106 height 26
click at [982, 442] on td "9.92 TiB" at bounding box center [984, 430] width 100 height 26
click at [976, 443] on td "5.29 TiB" at bounding box center [984, 456] width 100 height 26
click at [976, 437] on td "9.92 TiB" at bounding box center [984, 430] width 100 height 26
click at [793, 588] on td "Data grid" at bounding box center [786, 572] width 87 height 156
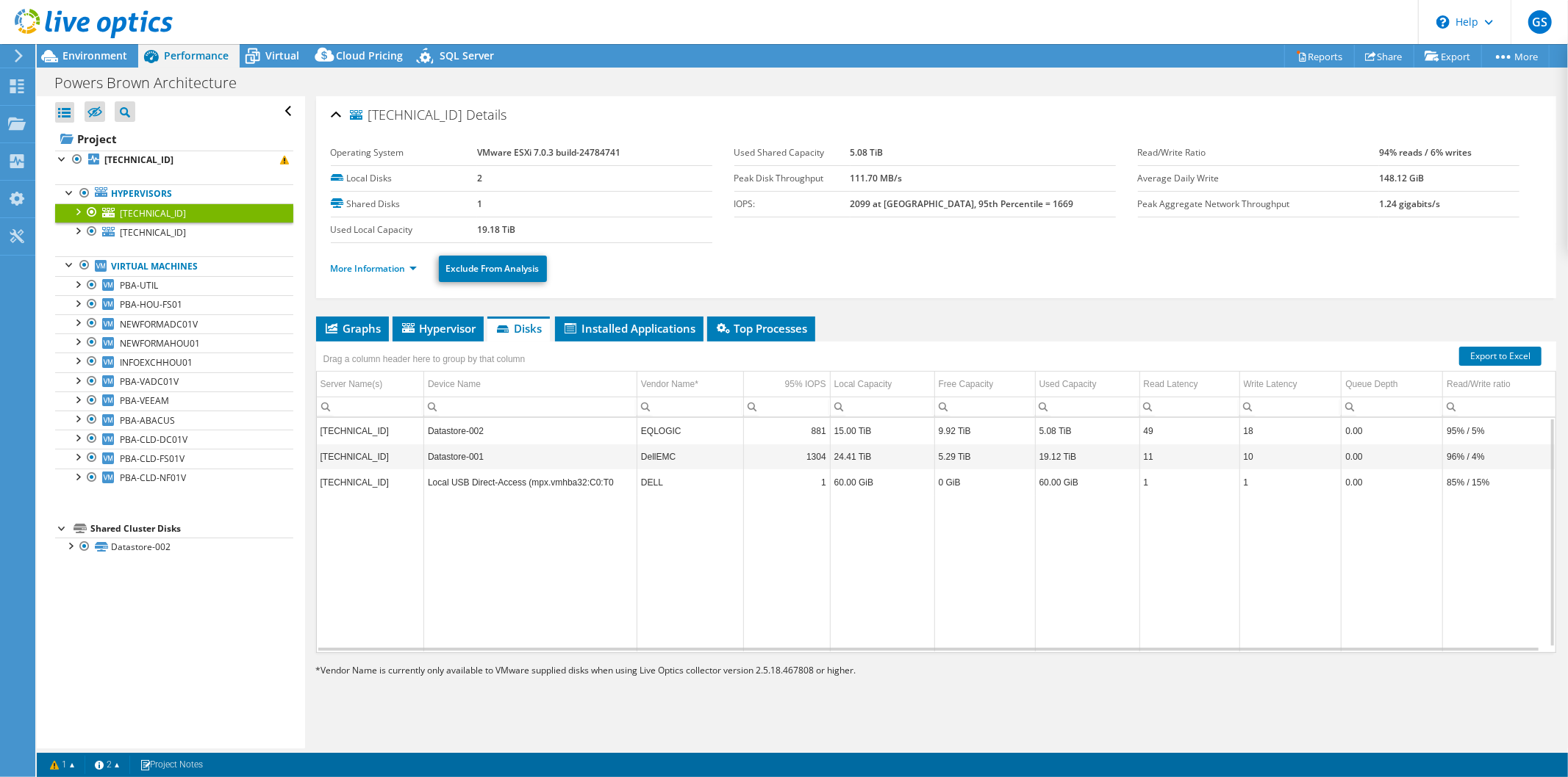
click at [1199, 132] on div "Operating System VMware ESXi 7.0.3 build-24784741 Local Disks 2 Shared Disks 1 …" at bounding box center [936, 213] width 1210 height 163
click at [1488, 358] on link "Export to Excel" at bounding box center [1500, 356] width 82 height 19
click at [163, 211] on span "[TECHNICAL_ID]" at bounding box center [152, 213] width 66 height 12
click at [389, 265] on link "More Information" at bounding box center [374, 268] width 86 height 12
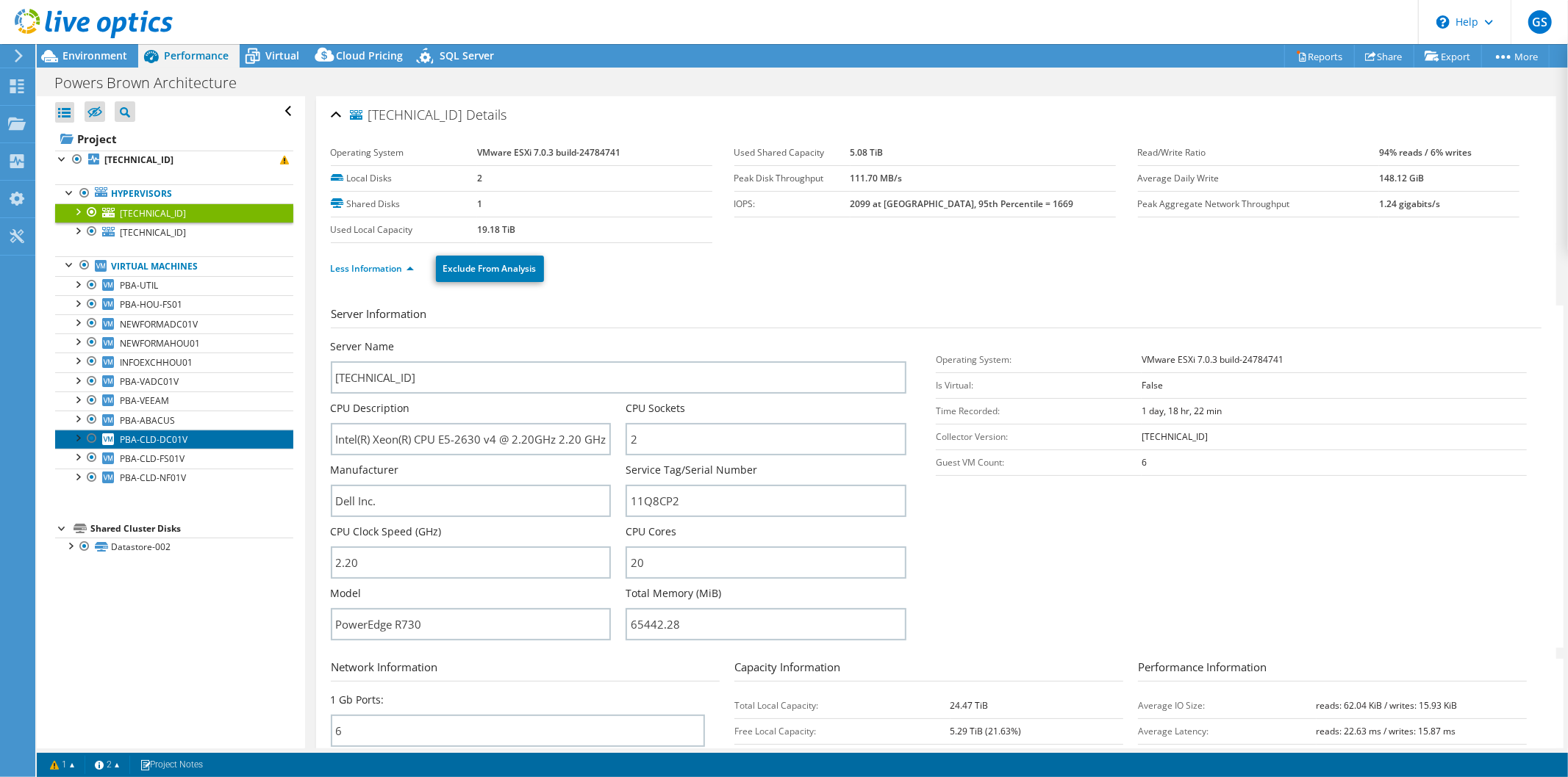
click at [180, 437] on span "PBA-CLD-DC01V" at bounding box center [153, 440] width 68 height 12
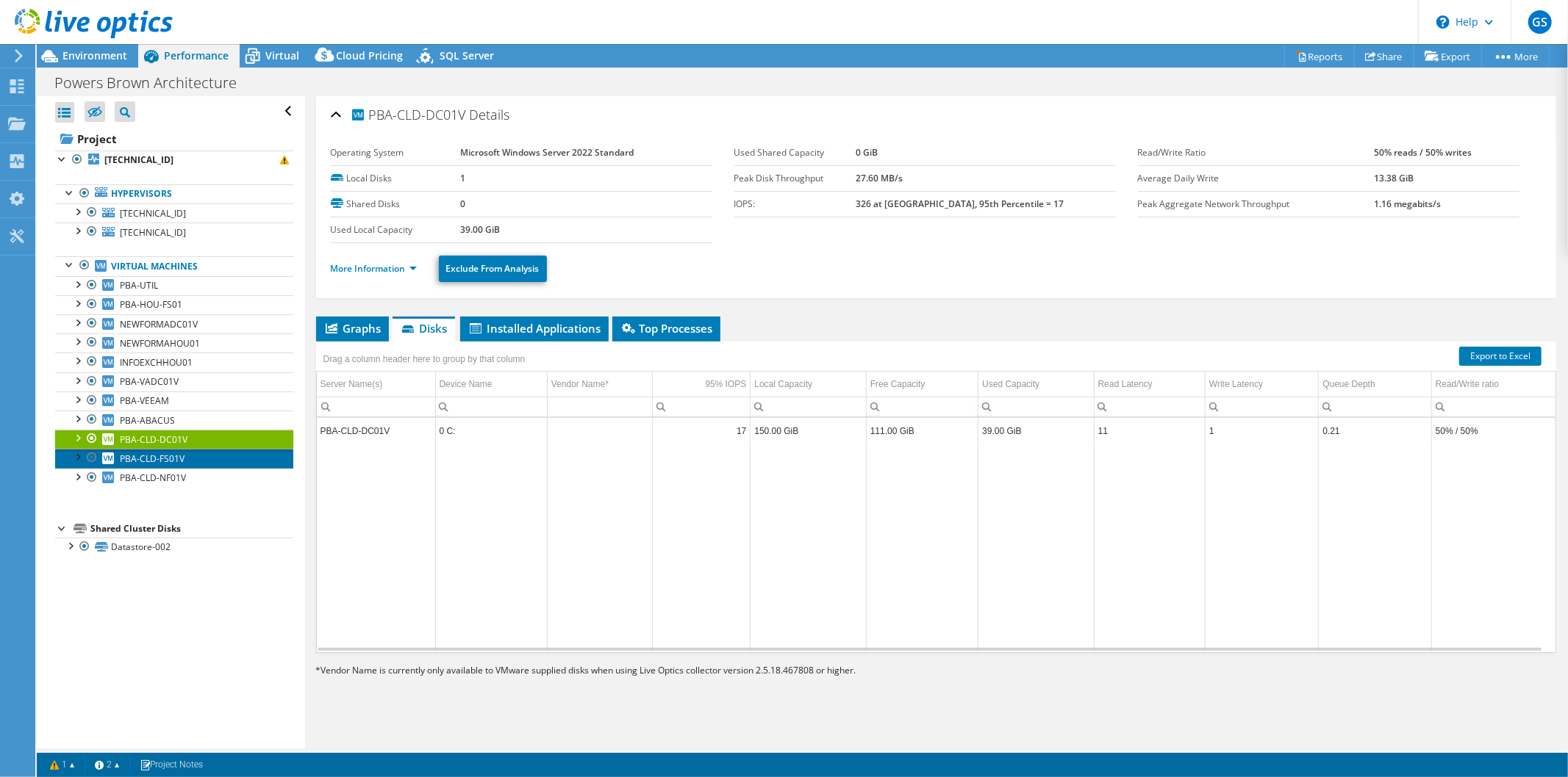
click at [186, 462] on link "PBA-CLD-FS01V" at bounding box center [174, 459] width 238 height 19
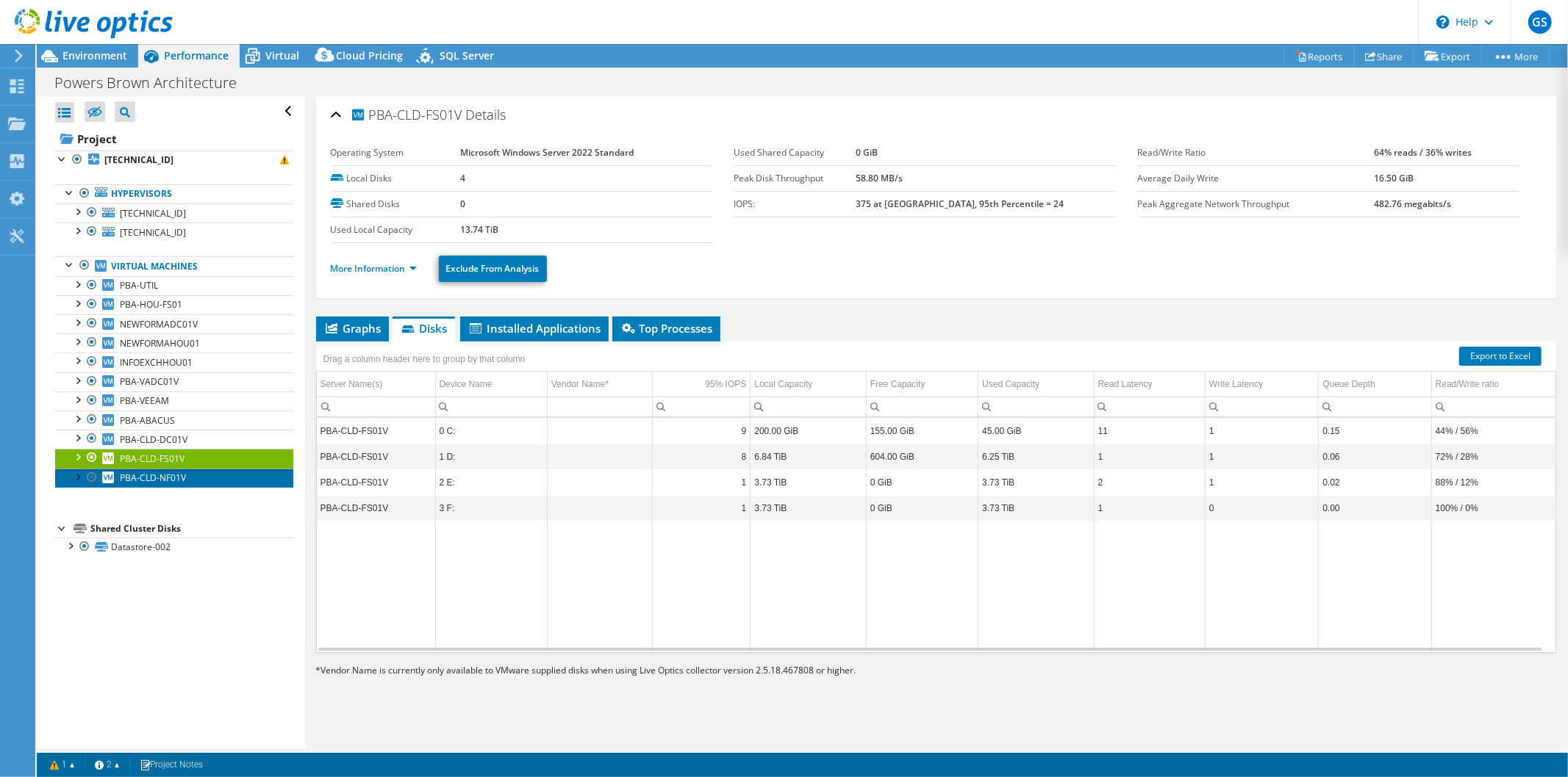
click at [202, 472] on link "PBA-CLD-NF01V" at bounding box center [174, 478] width 238 height 19
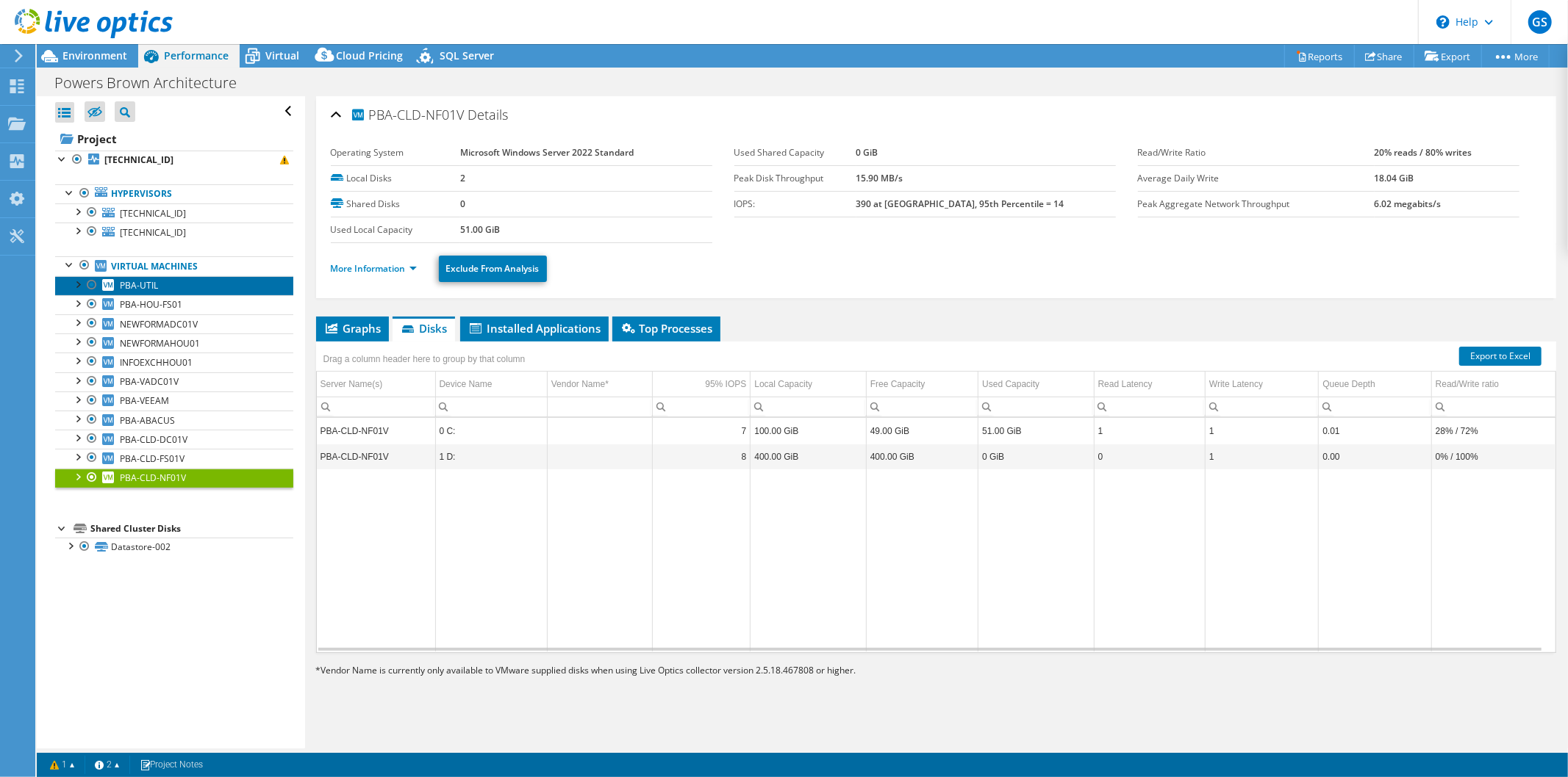
click at [192, 287] on link "PBA-UTIL" at bounding box center [174, 286] width 238 height 19
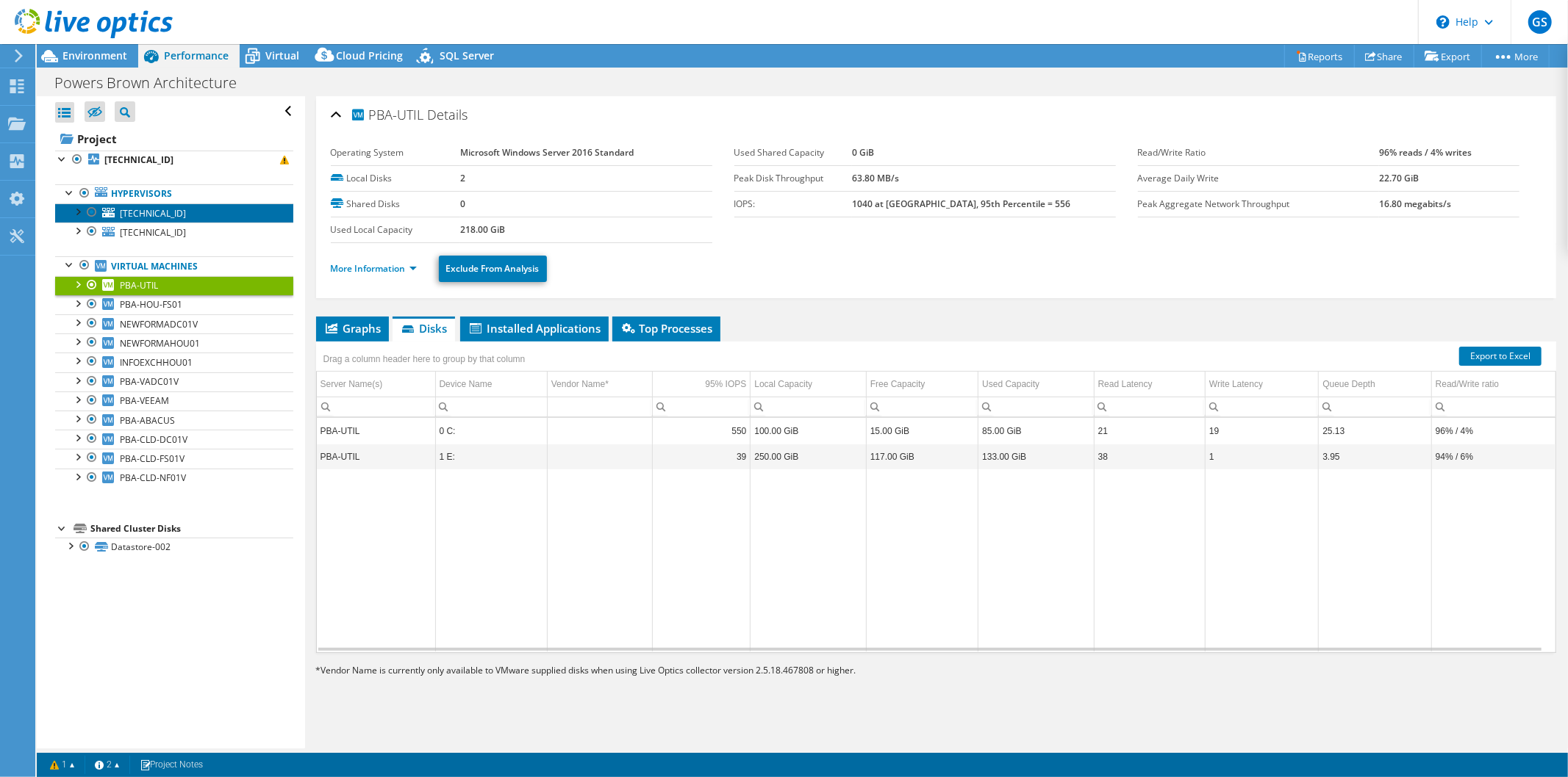
click at [185, 210] on link "[TECHNICAL_ID]" at bounding box center [174, 213] width 238 height 19
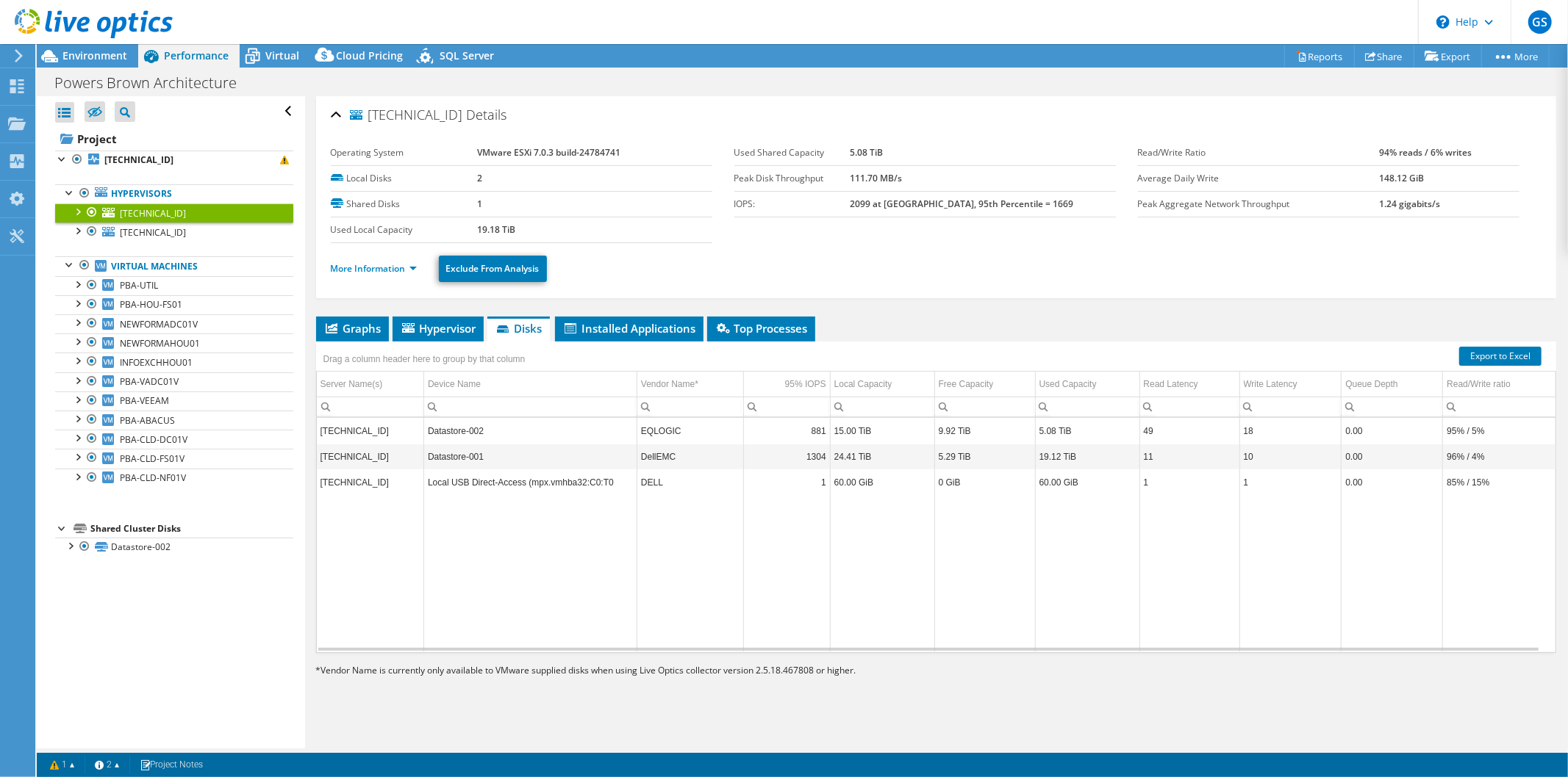
click at [905, 270] on ul "More Information Exclude From Analysis" at bounding box center [936, 268] width 1210 height 31
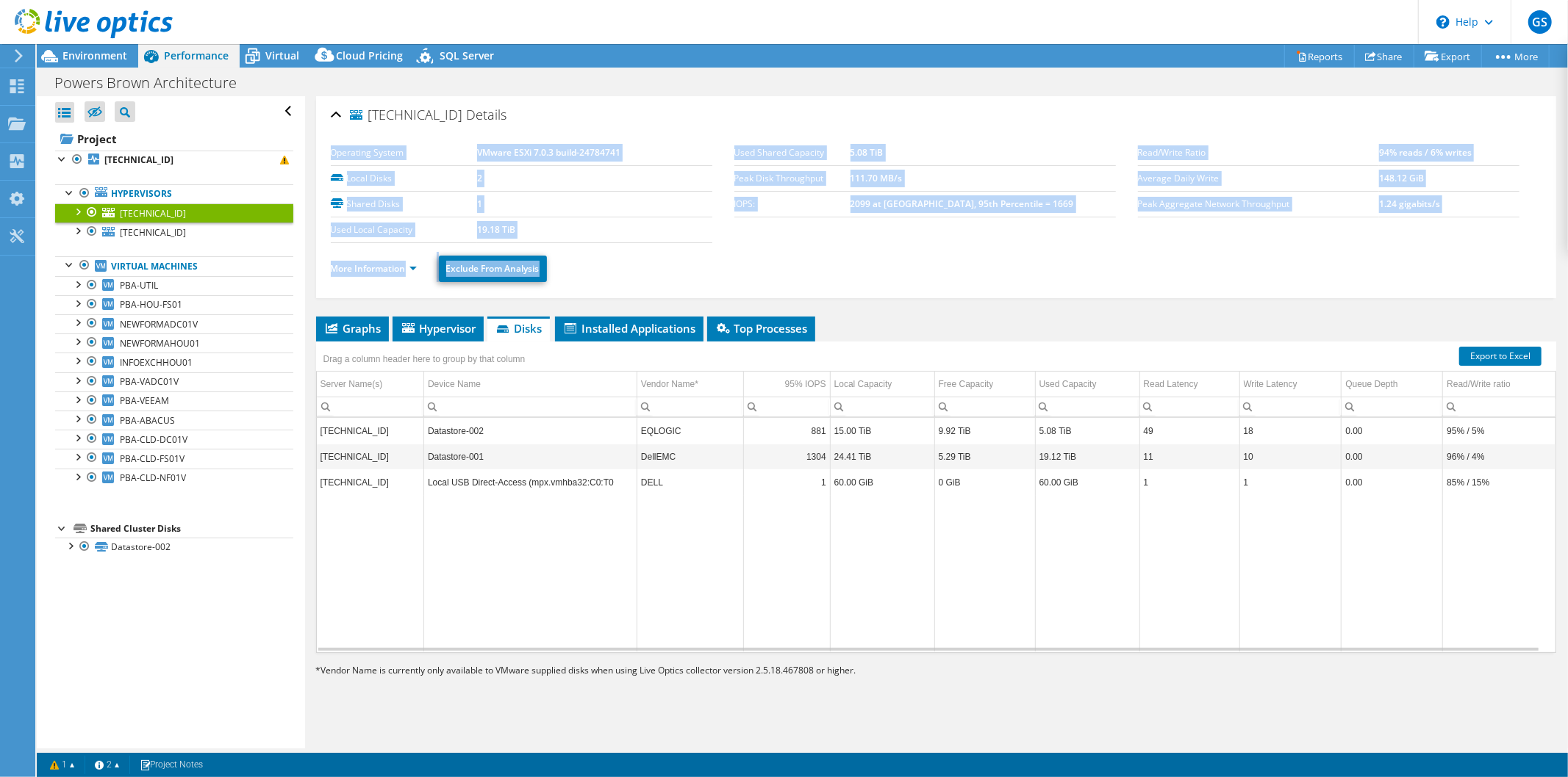
drag, startPoint x: 876, startPoint y: 255, endPoint x: 534, endPoint y: 116, distance: 369.2
click at [534, 116] on div "[TECHNICAL_ID] Details Operating System VMware ESXi 7.0.3 build-24784741 Local …" at bounding box center [936, 197] width 1240 height 202
